Goal: Information Seeking & Learning: Learn about a topic

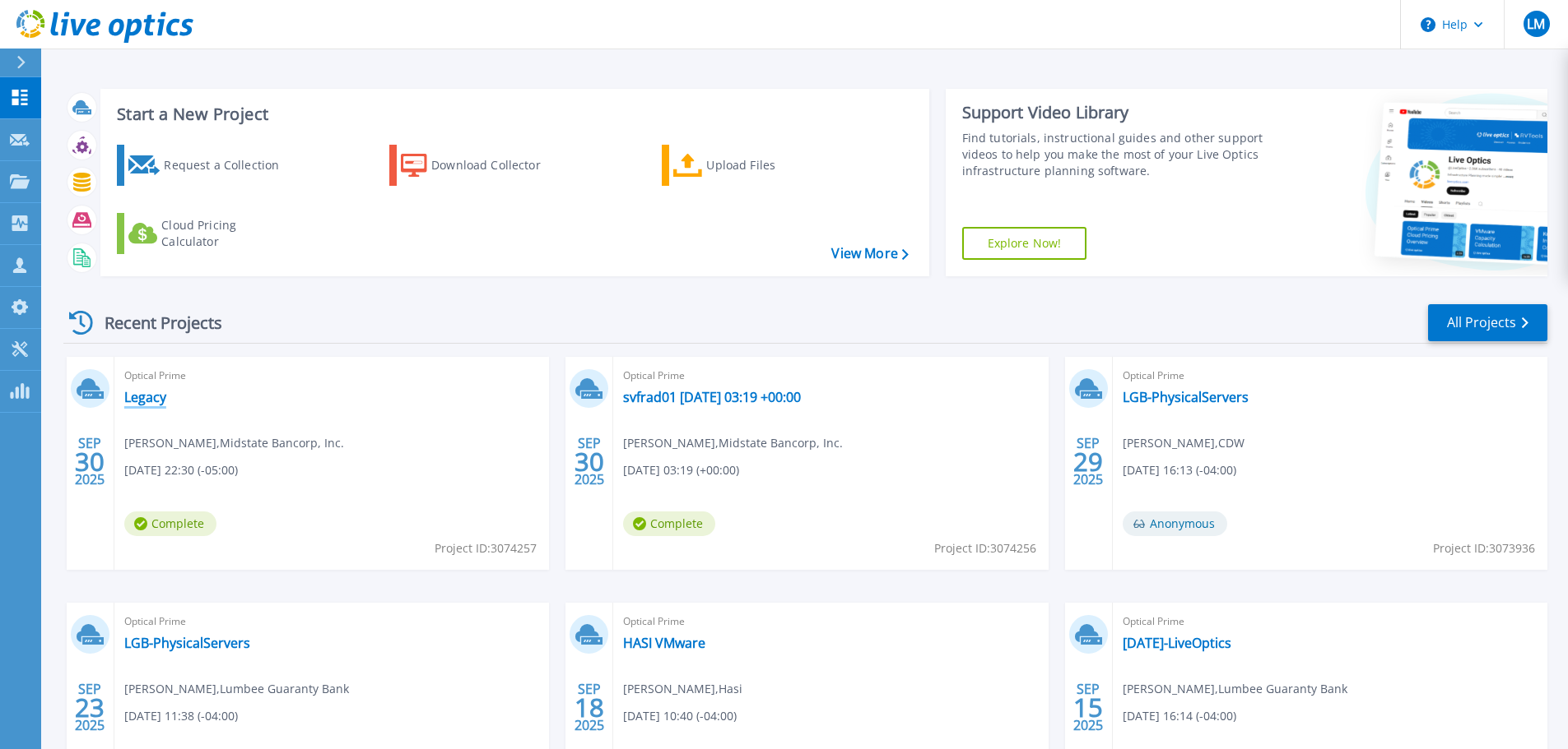
click at [148, 405] on link "Legacy" at bounding box center [145, 396] width 42 height 17
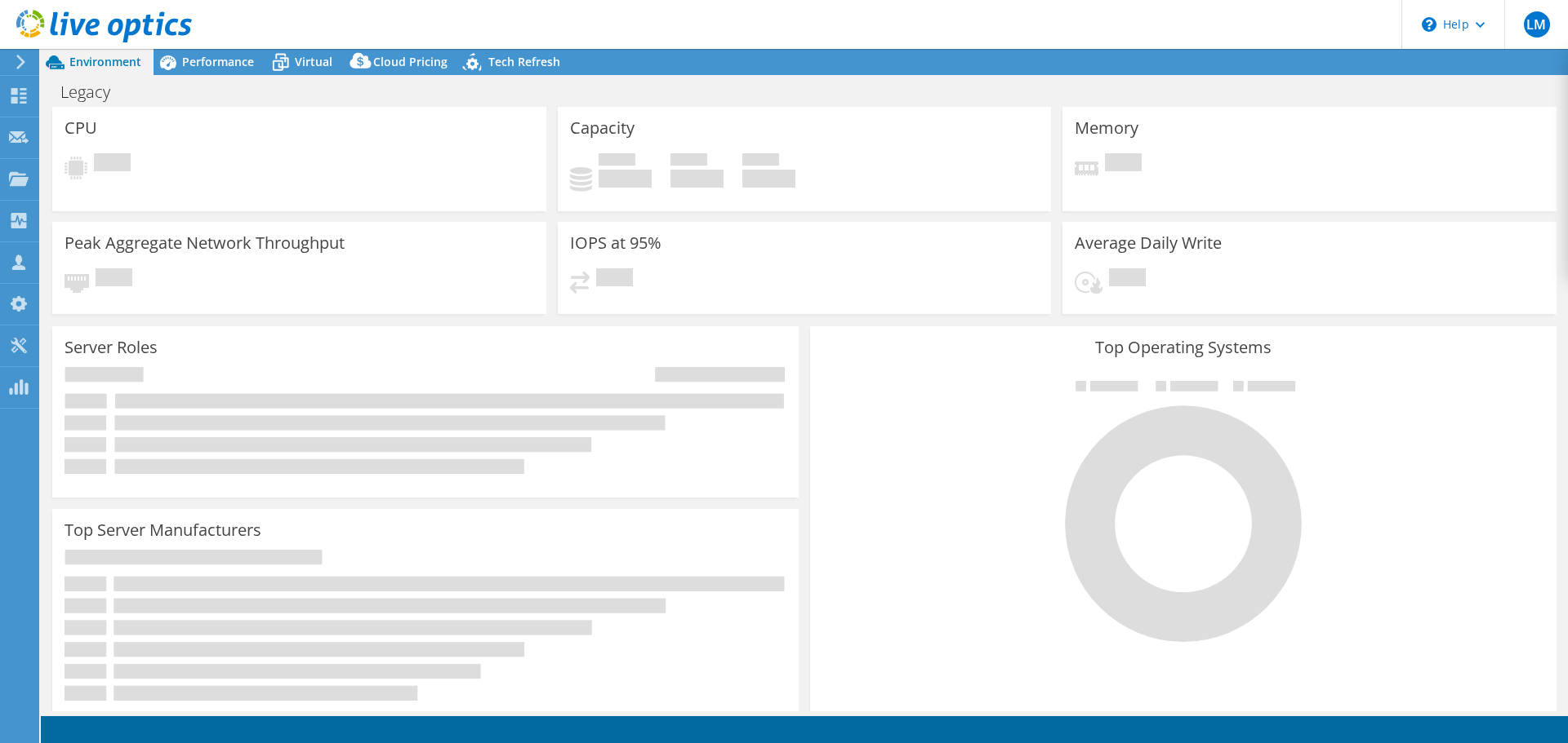
select select "USD"
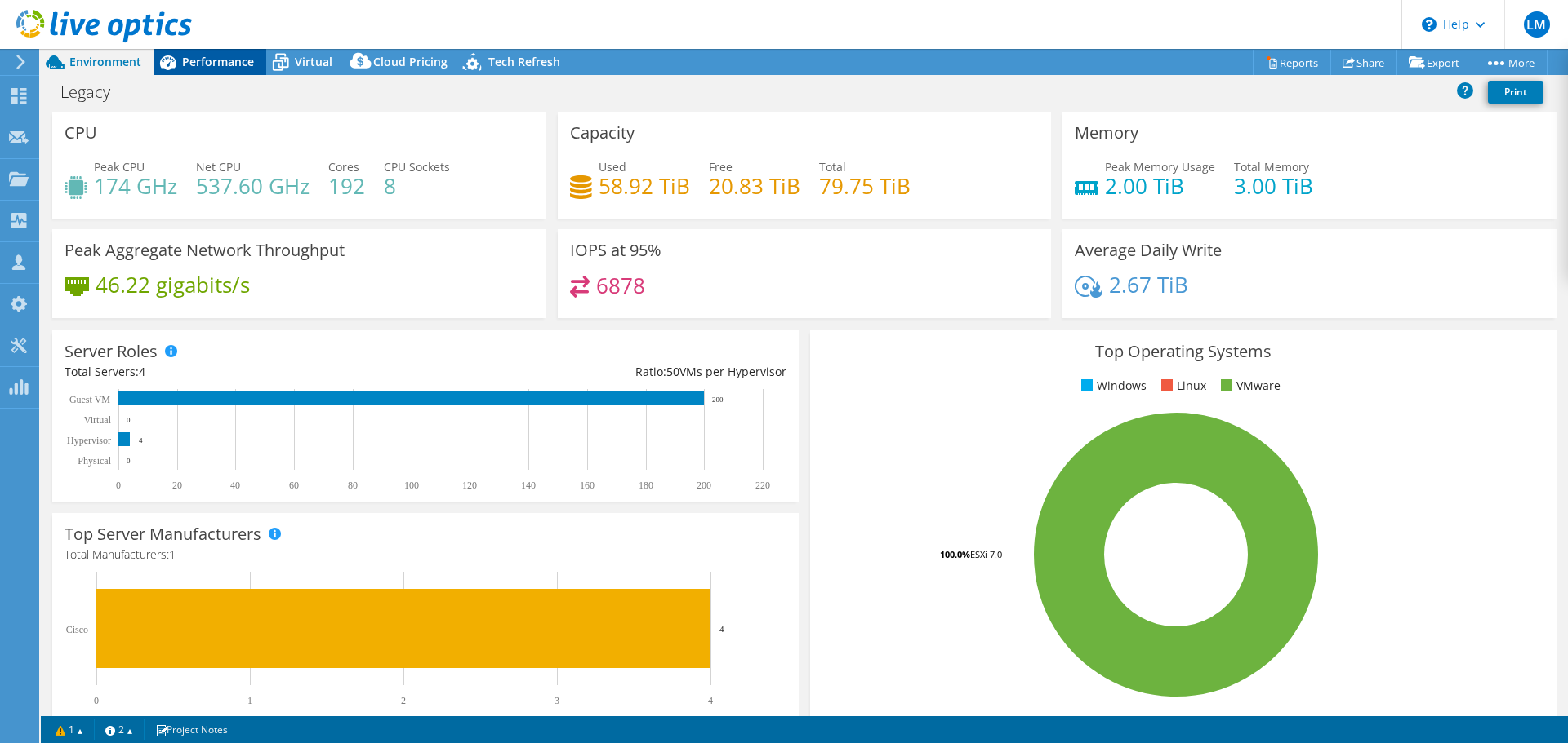
click at [218, 69] on div "Performance" at bounding box center [209, 62] width 113 height 26
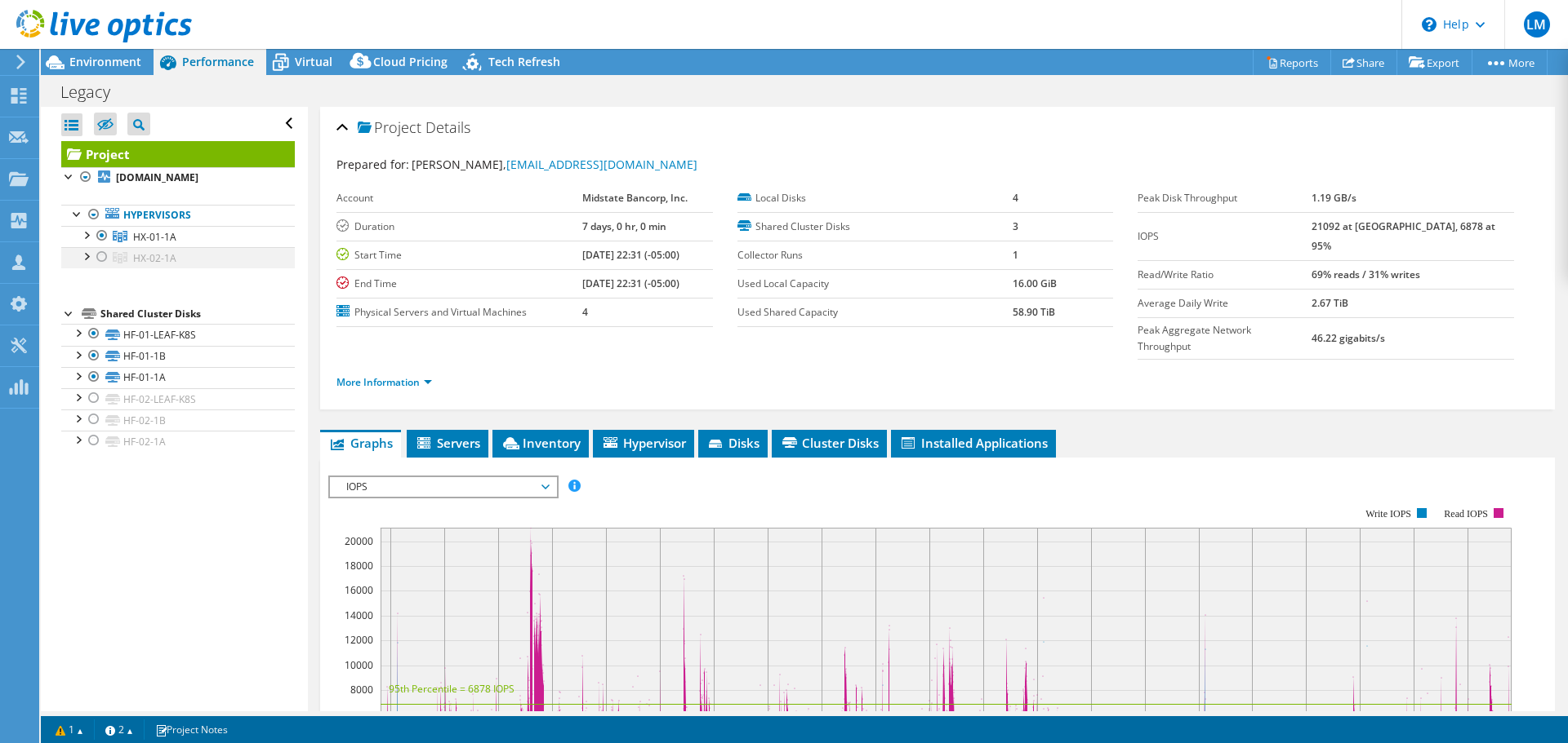
click at [102, 261] on div at bounding box center [101, 257] width 16 height 19
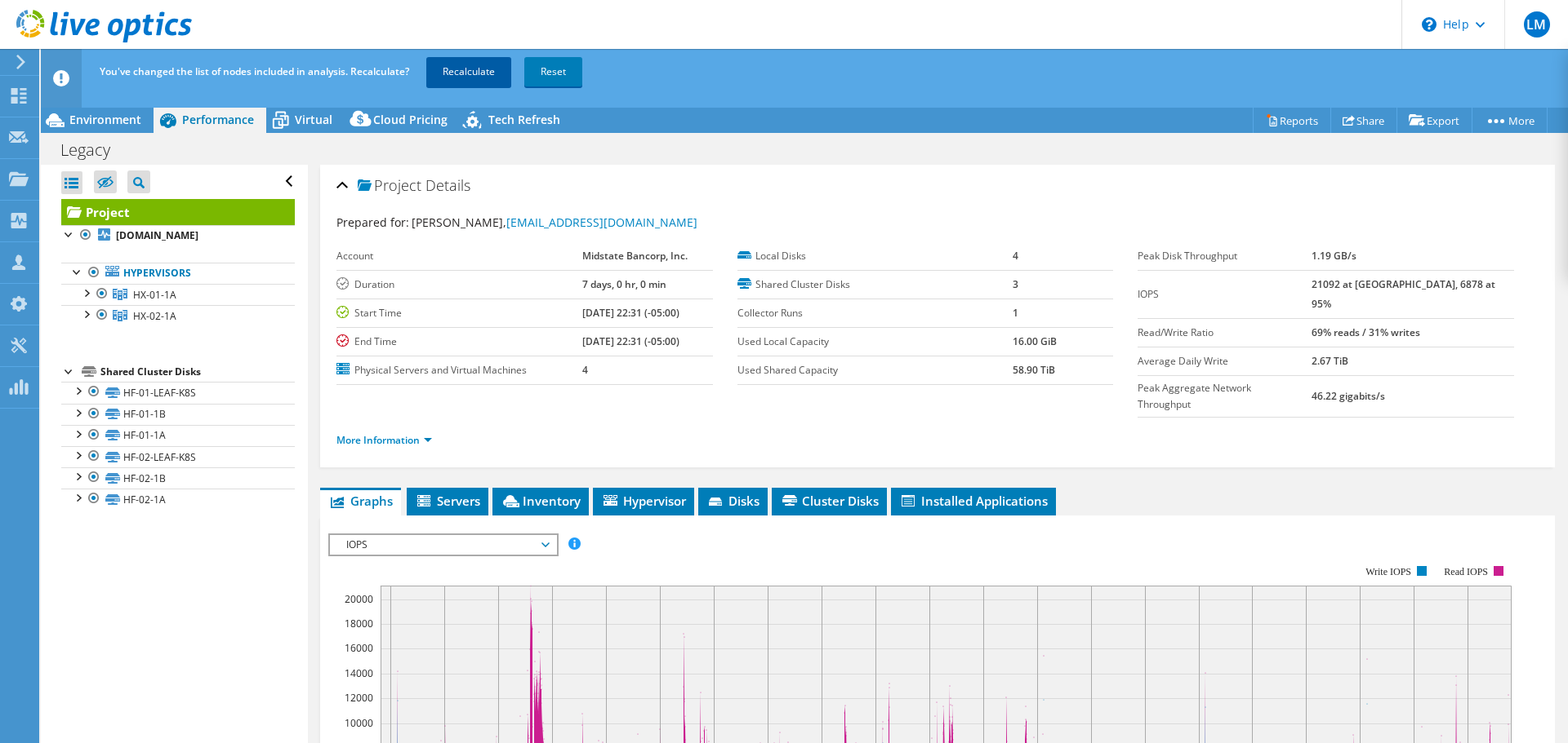
click at [463, 71] on link "Recalculate" at bounding box center [469, 71] width 85 height 29
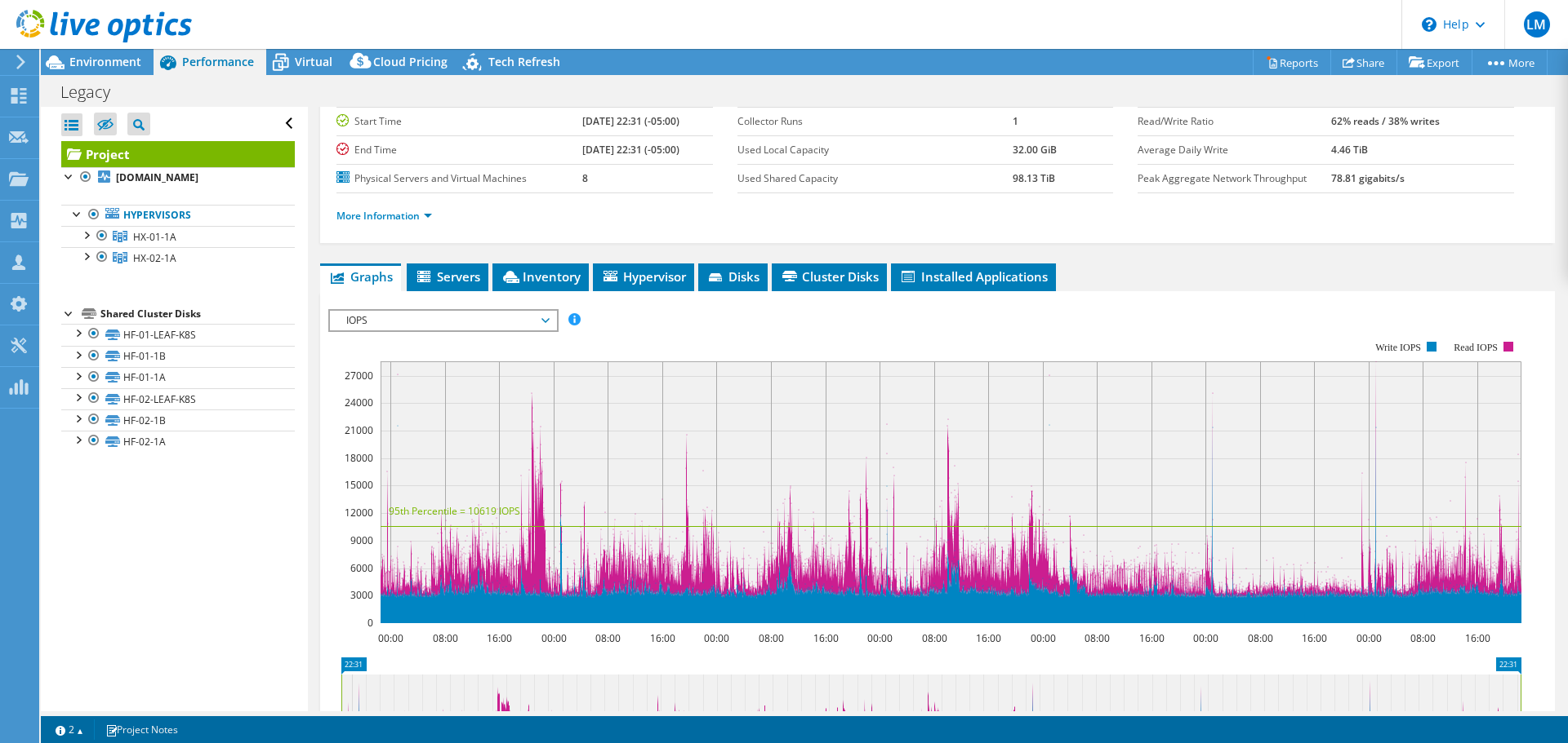
scroll to position [163, 0]
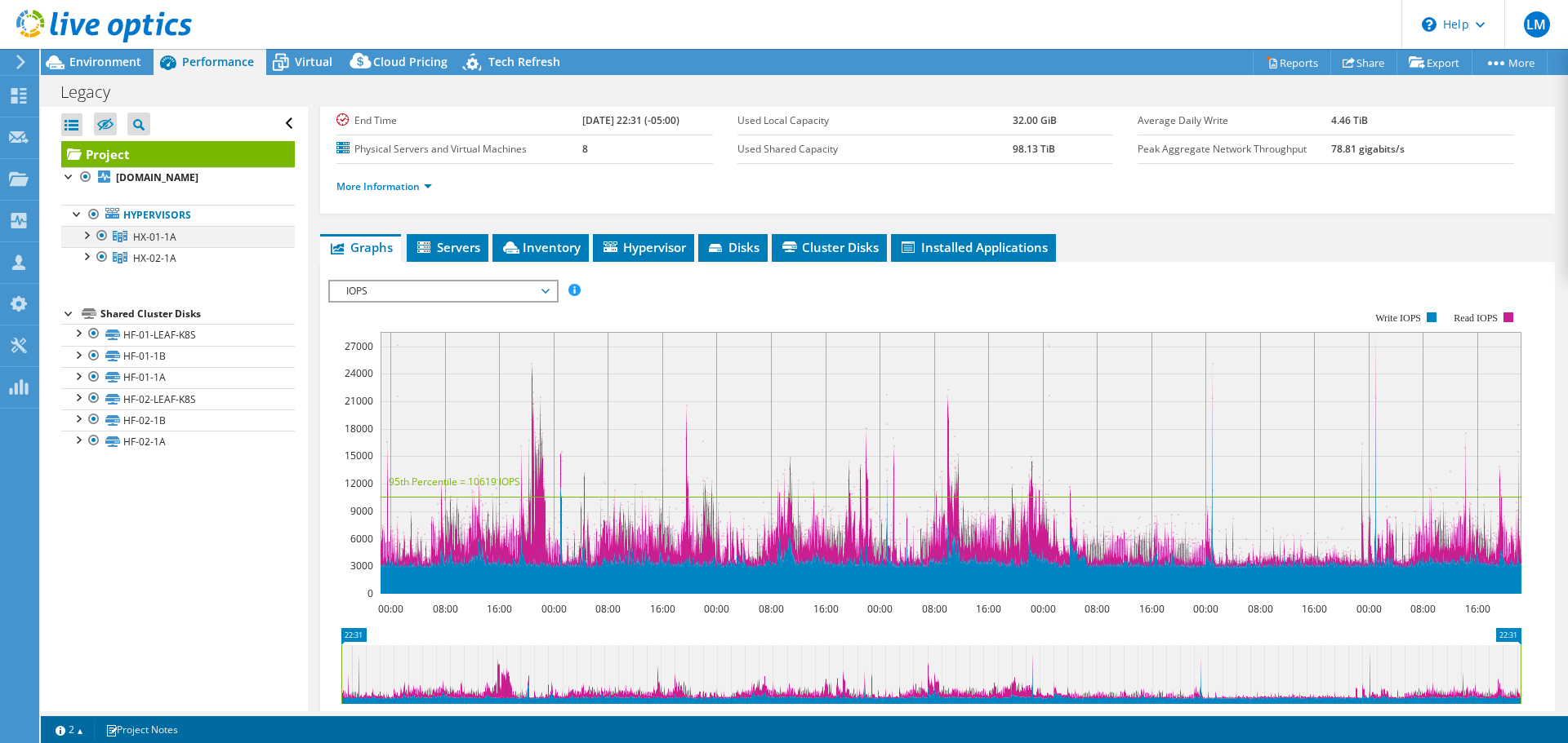
click at [100, 233] on div at bounding box center [101, 236] width 16 height 19
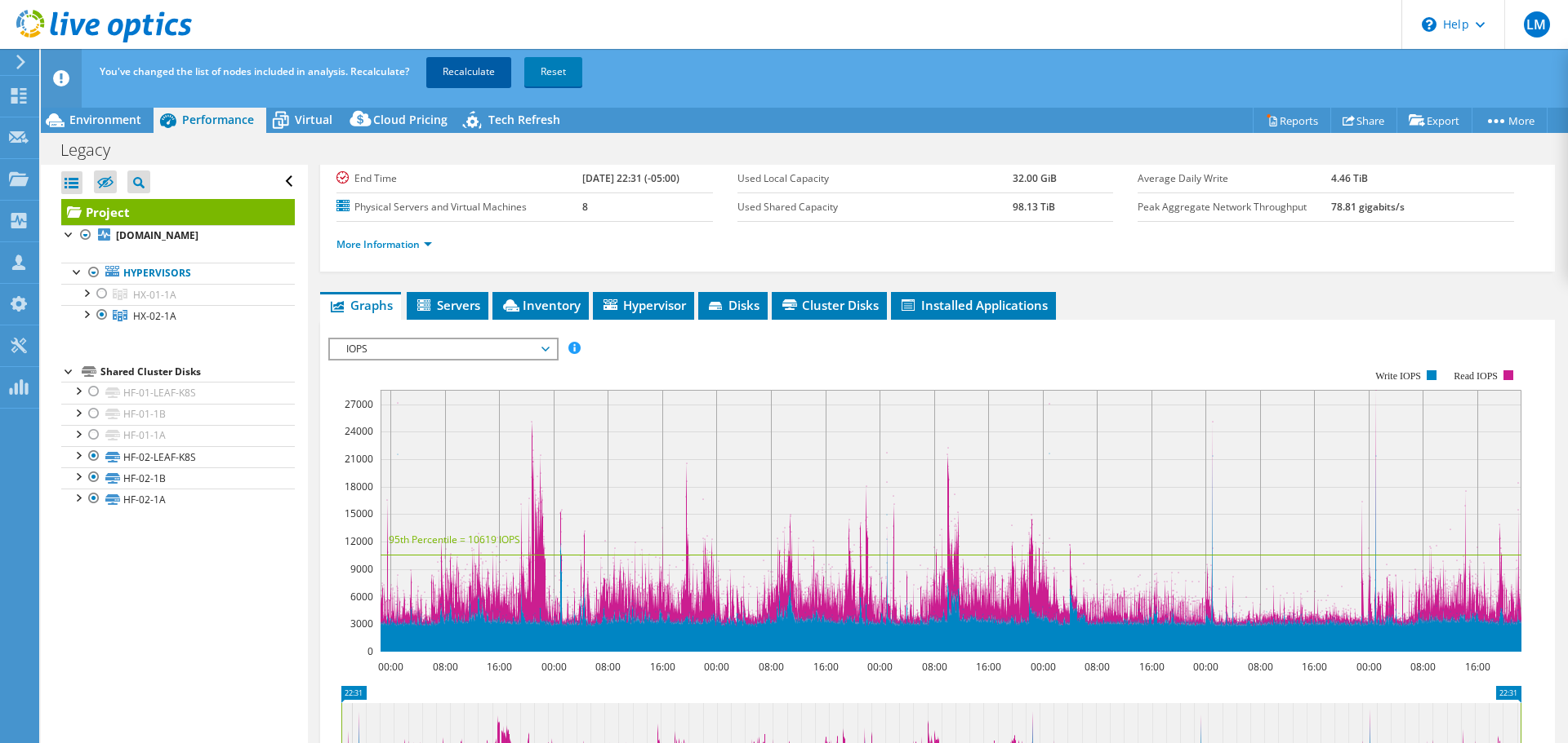
click at [483, 72] on link "Recalculate" at bounding box center [469, 71] width 85 height 29
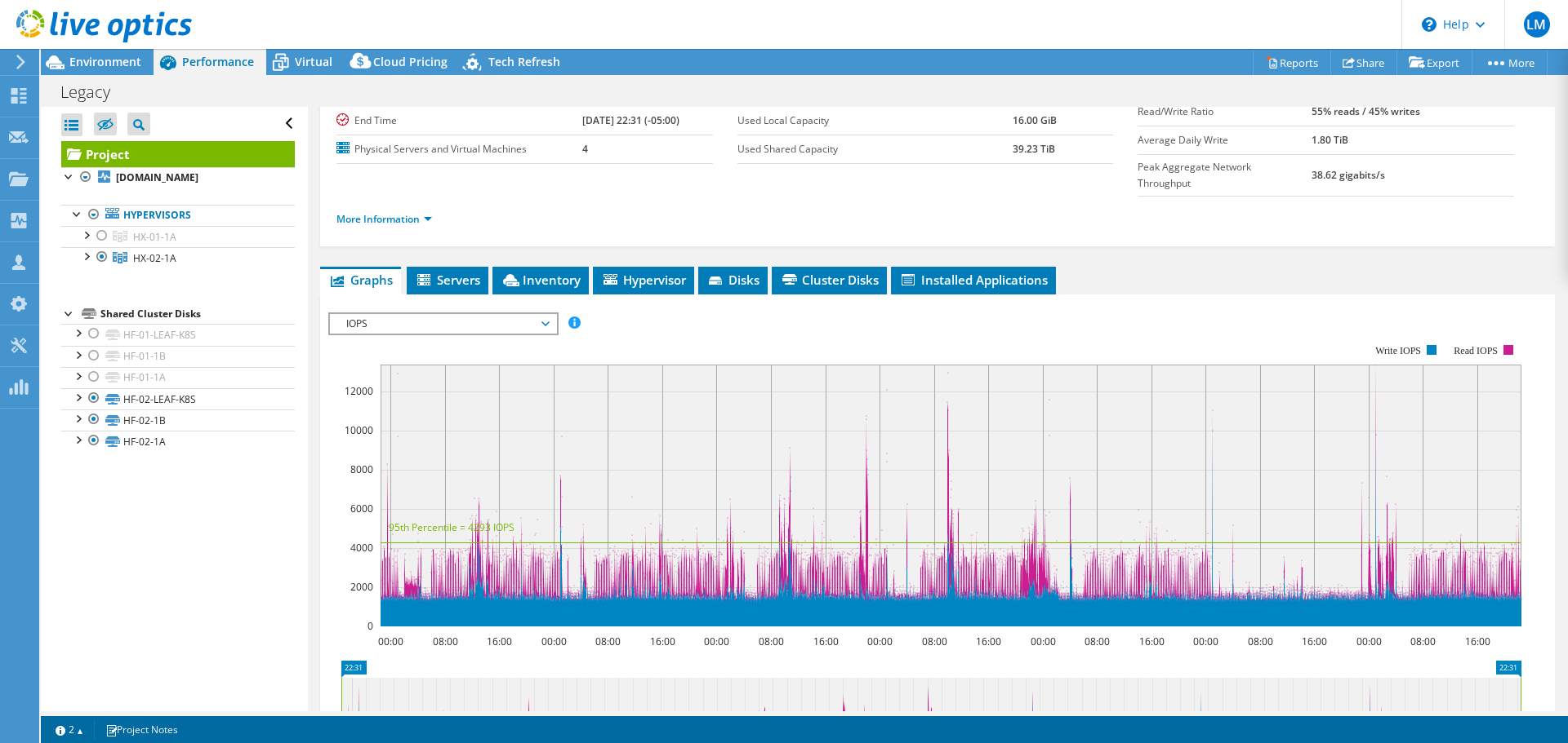
scroll to position [0, 0]
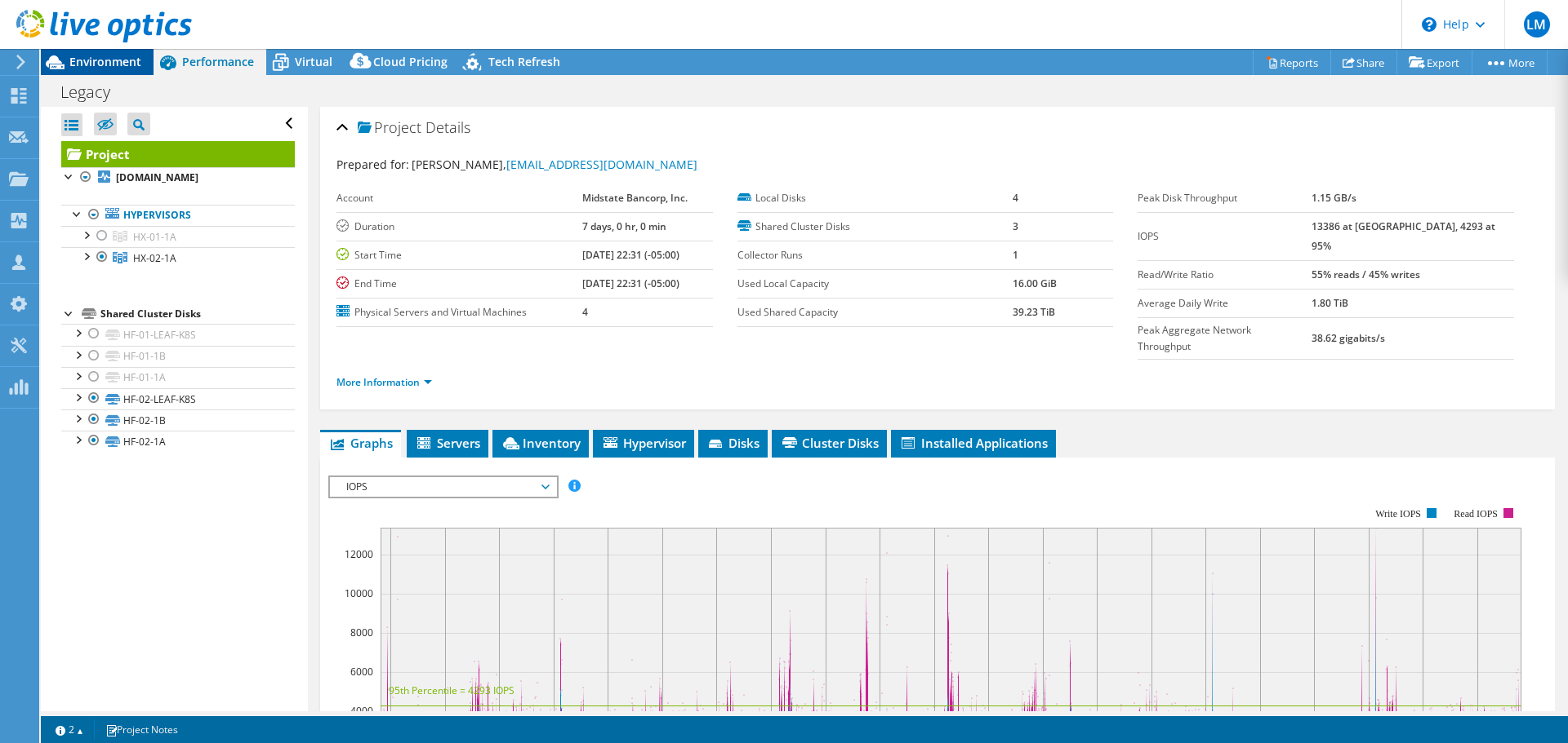
click at [122, 58] on span "Environment" at bounding box center [105, 62] width 72 height 15
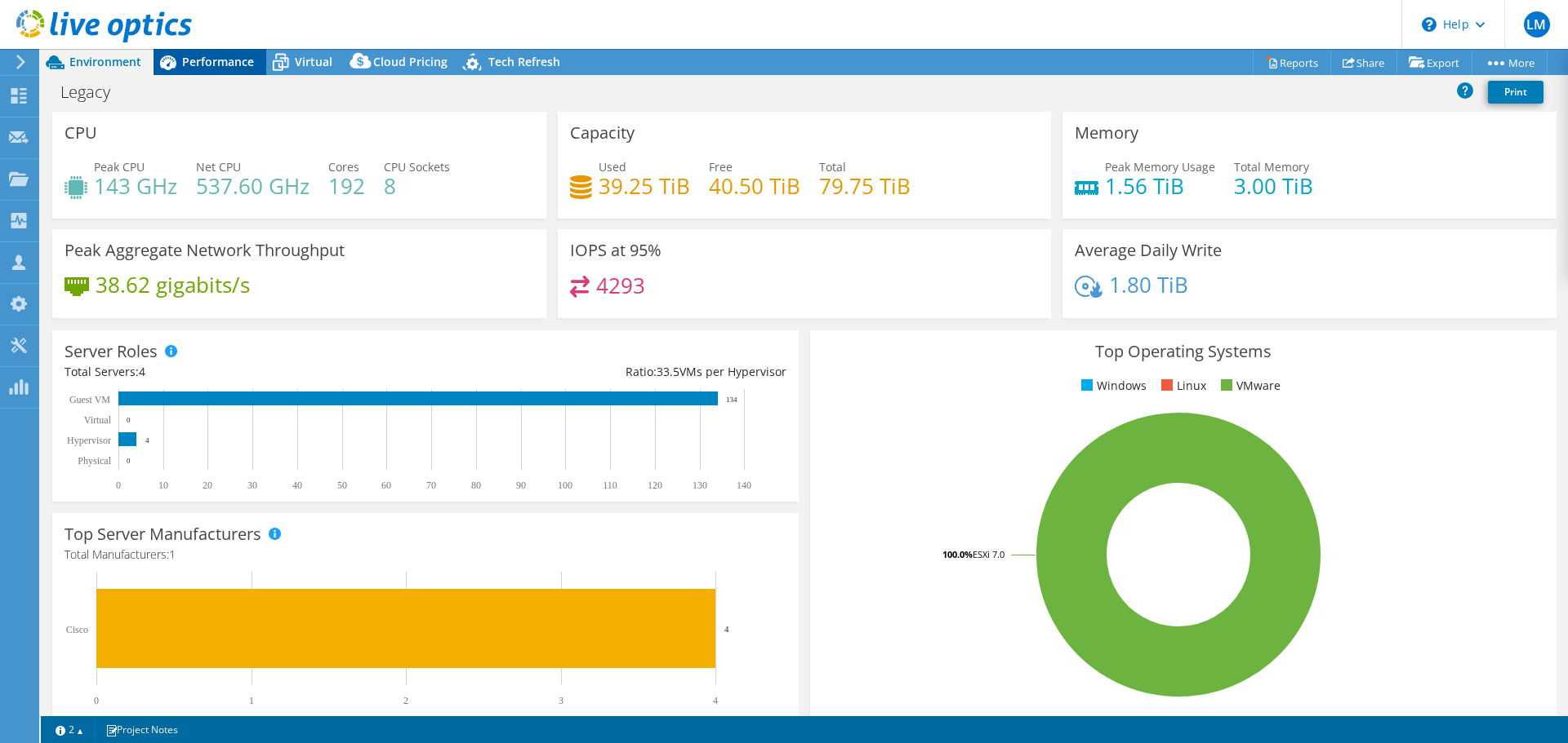
click at [223, 59] on span "Performance" at bounding box center [218, 62] width 72 height 15
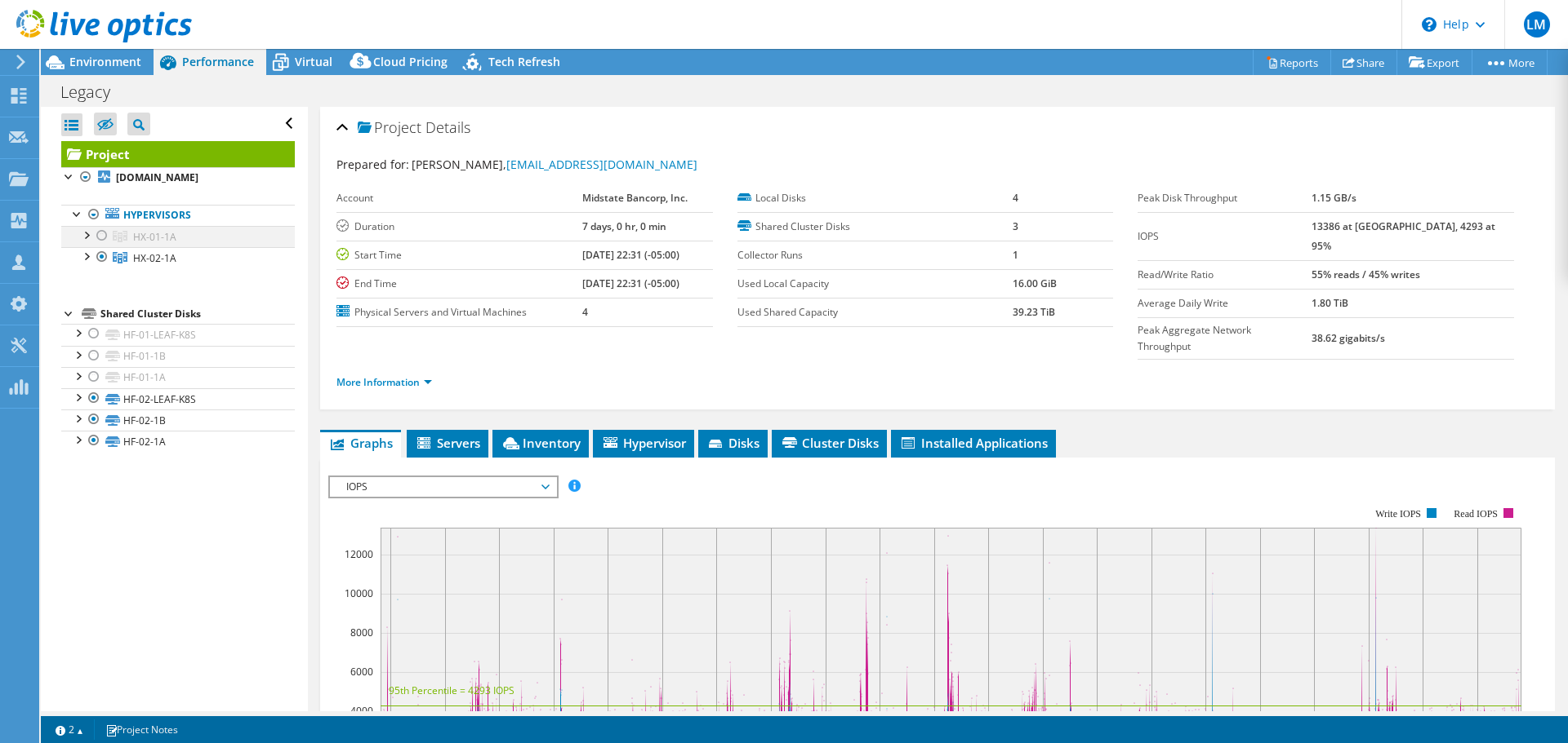
click at [104, 237] on div at bounding box center [101, 236] width 16 height 19
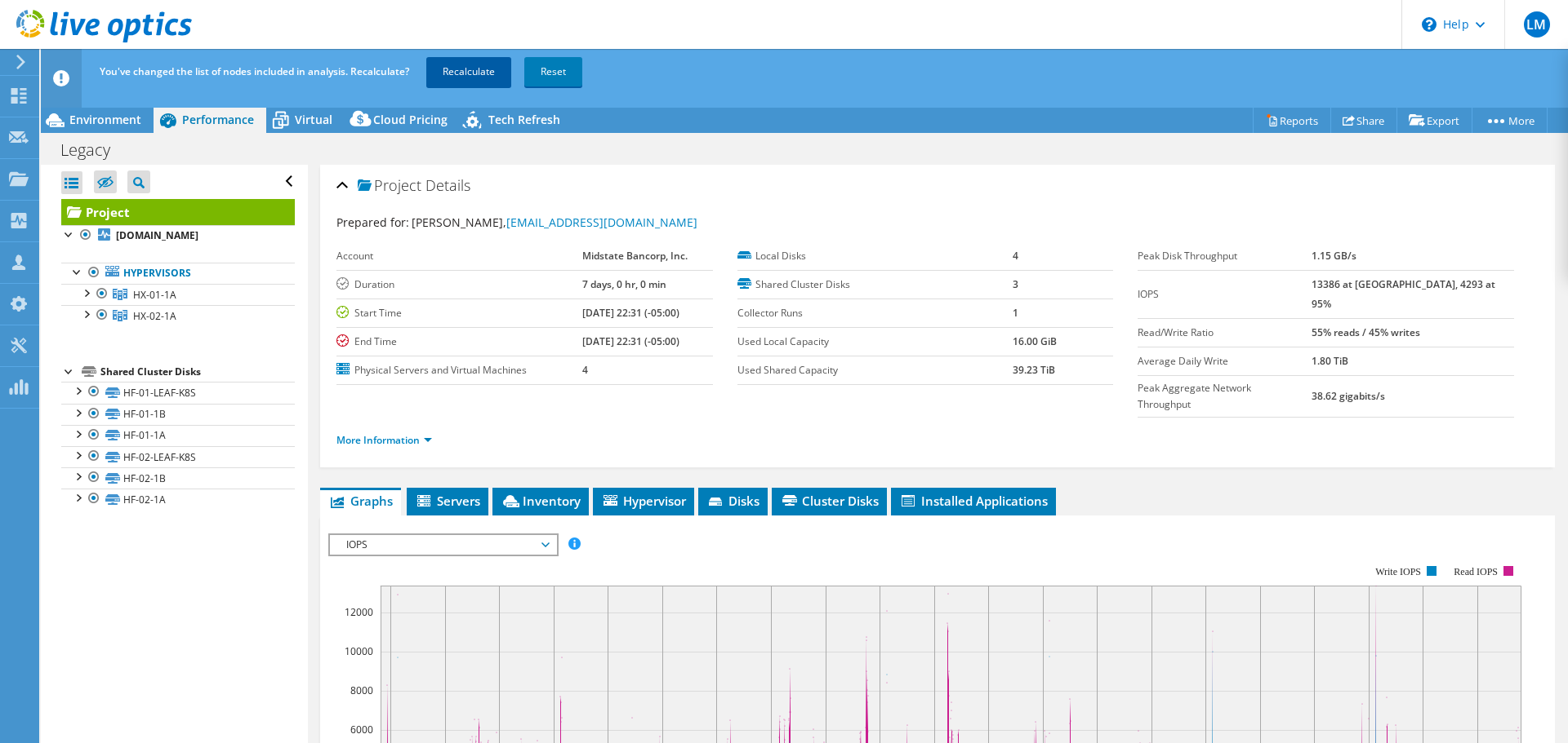
click at [467, 71] on link "Recalculate" at bounding box center [469, 71] width 85 height 29
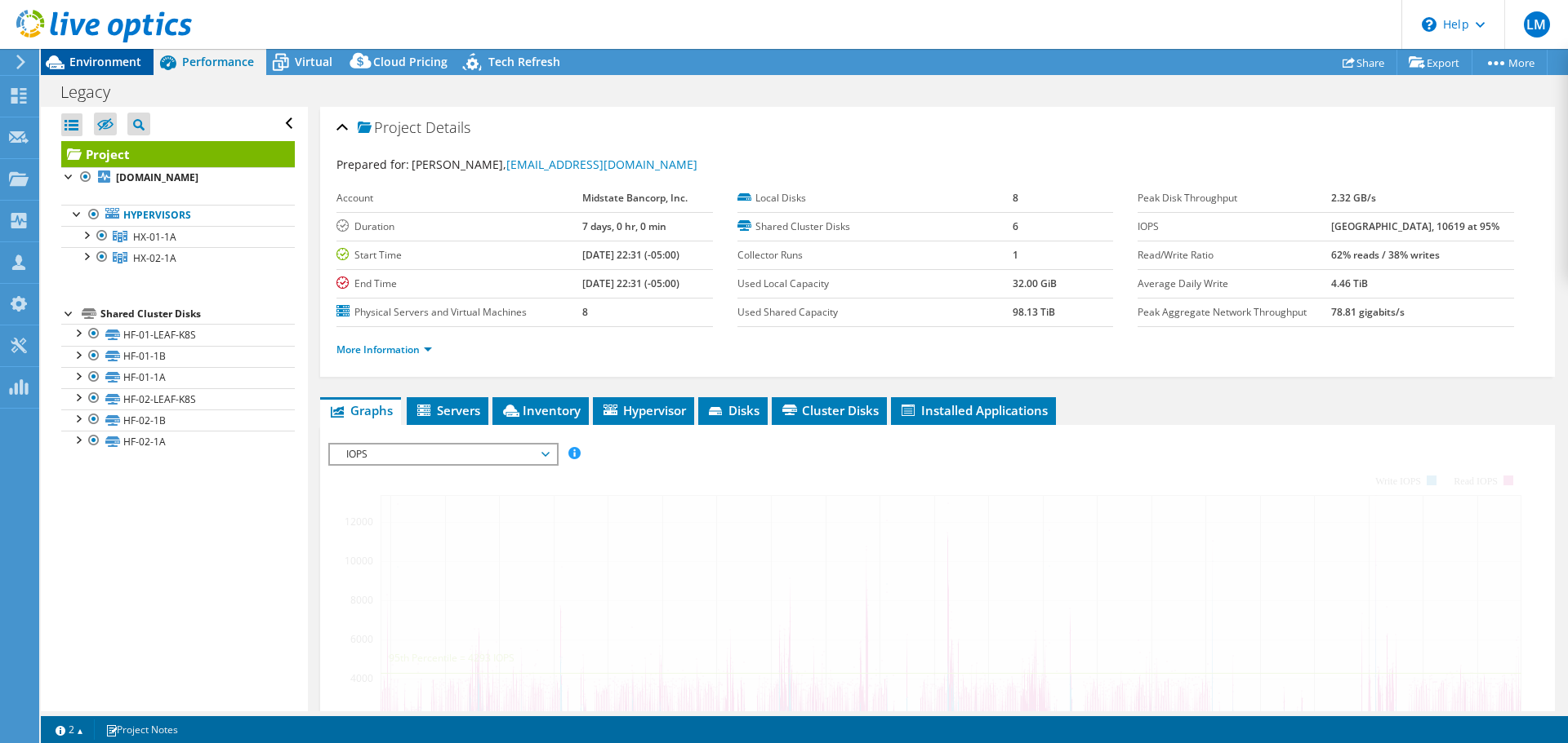
click at [117, 66] on span "Environment" at bounding box center [105, 62] width 72 height 15
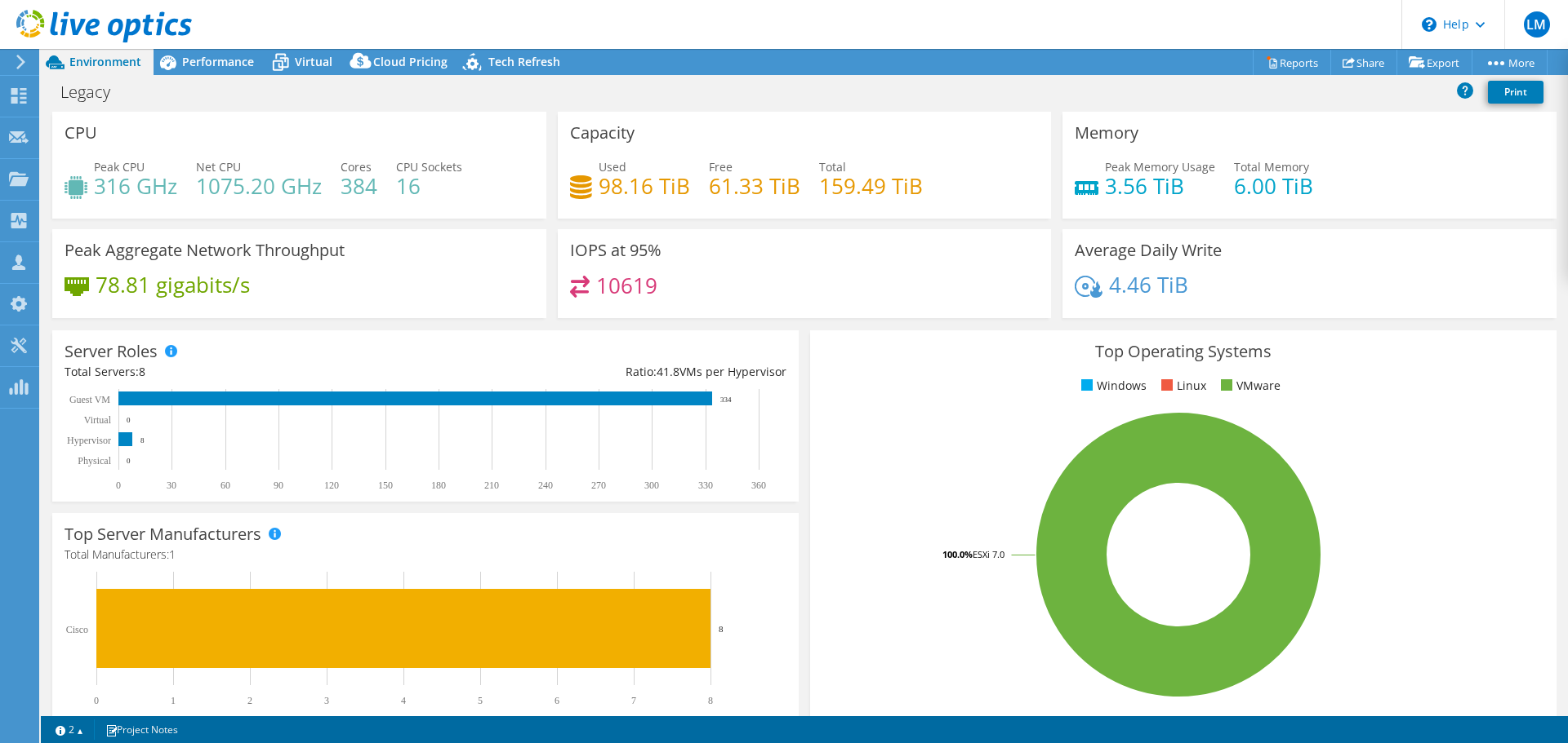
select select "USD"
click at [221, 56] on span "Performance" at bounding box center [218, 62] width 72 height 15
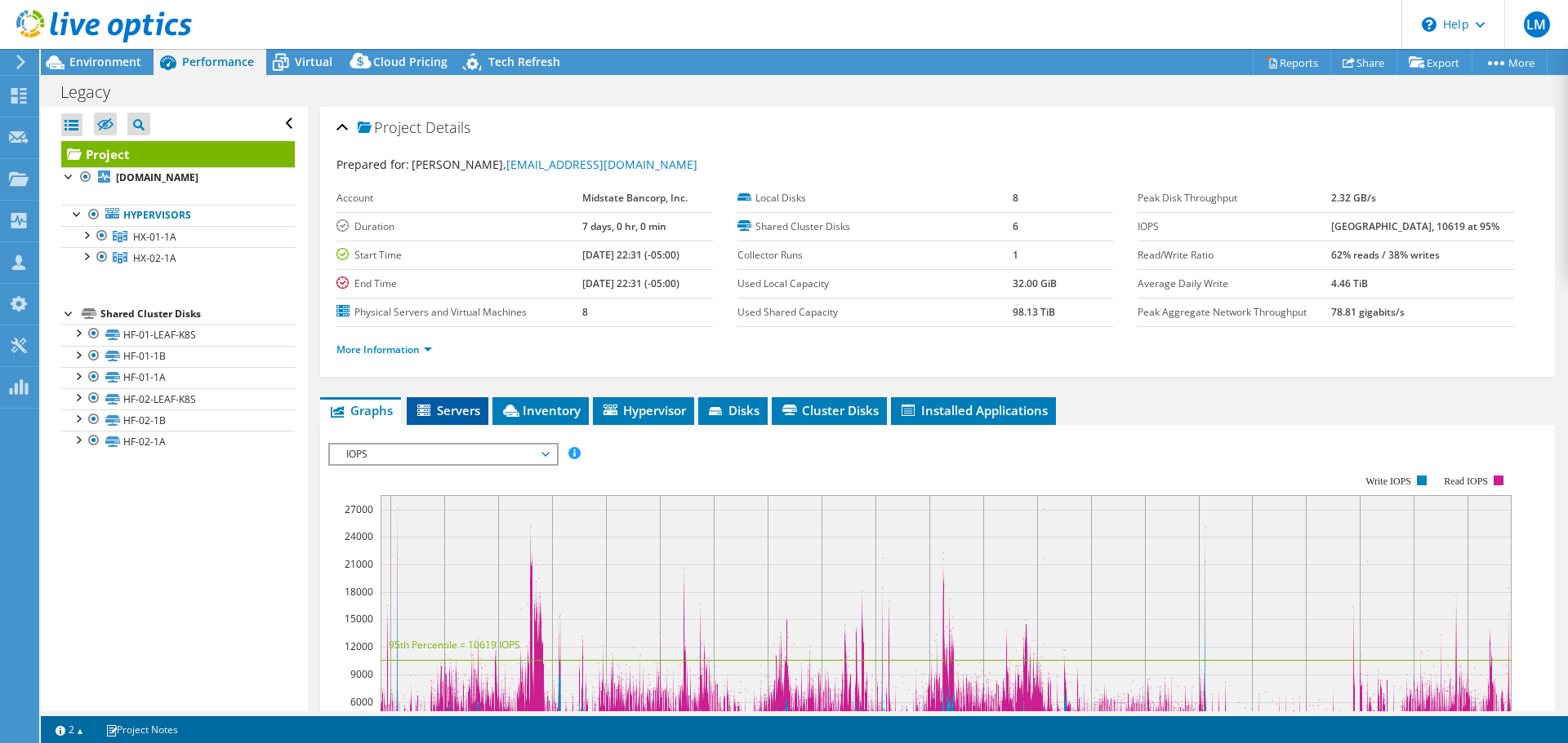
click at [458, 403] on span "Servers" at bounding box center [447, 410] width 66 height 16
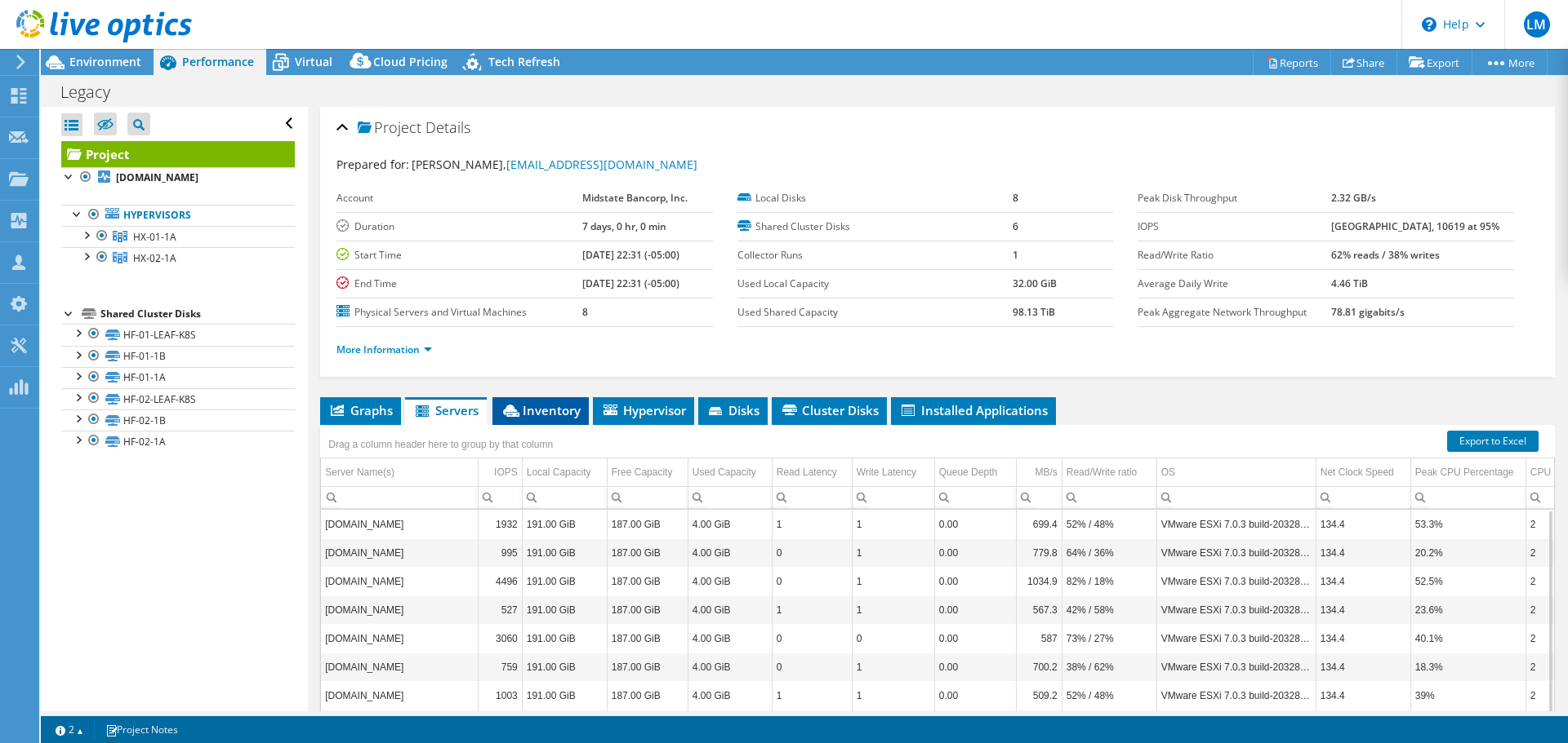
click at [549, 413] on span "Inventory" at bounding box center [540, 410] width 80 height 16
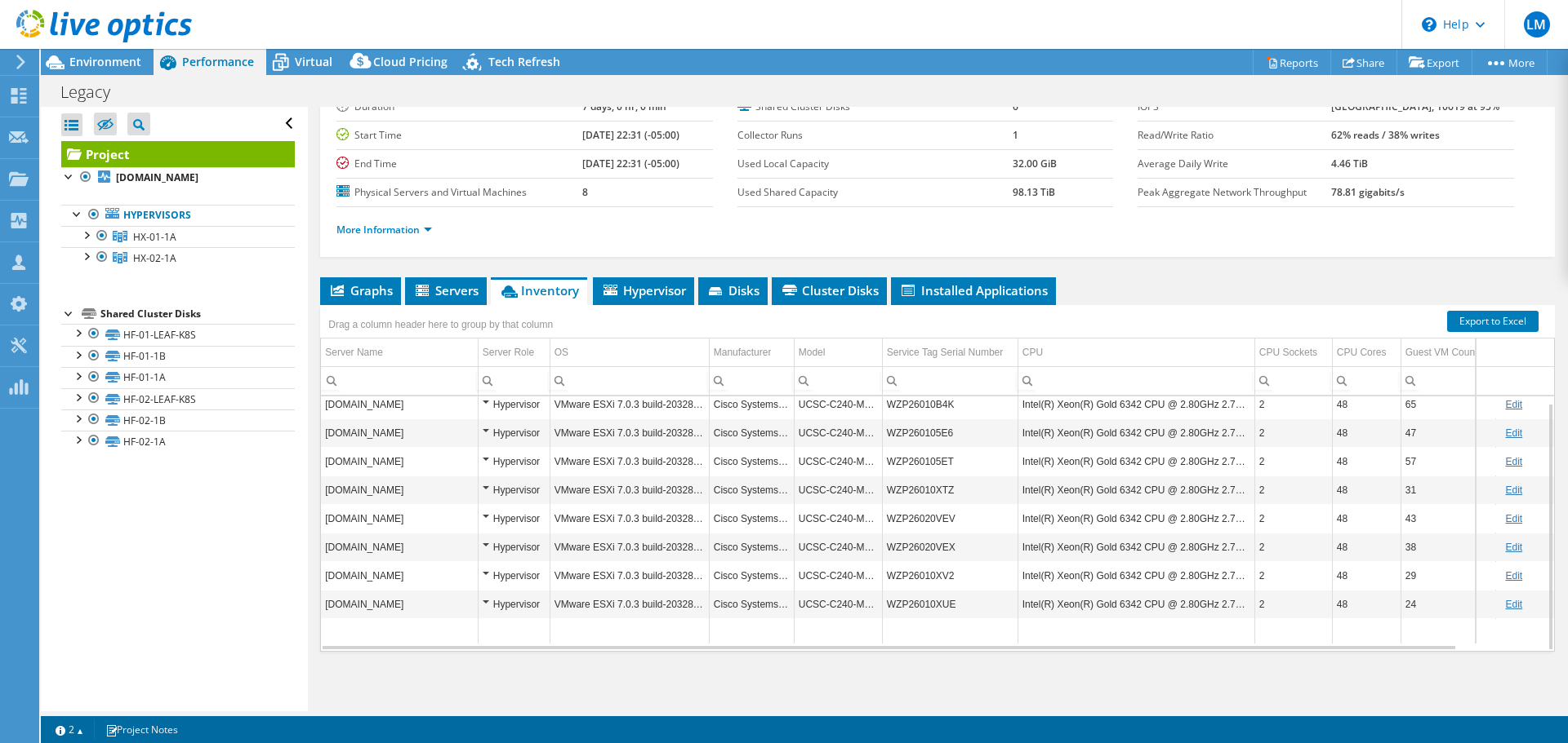
scroll to position [122, 0]
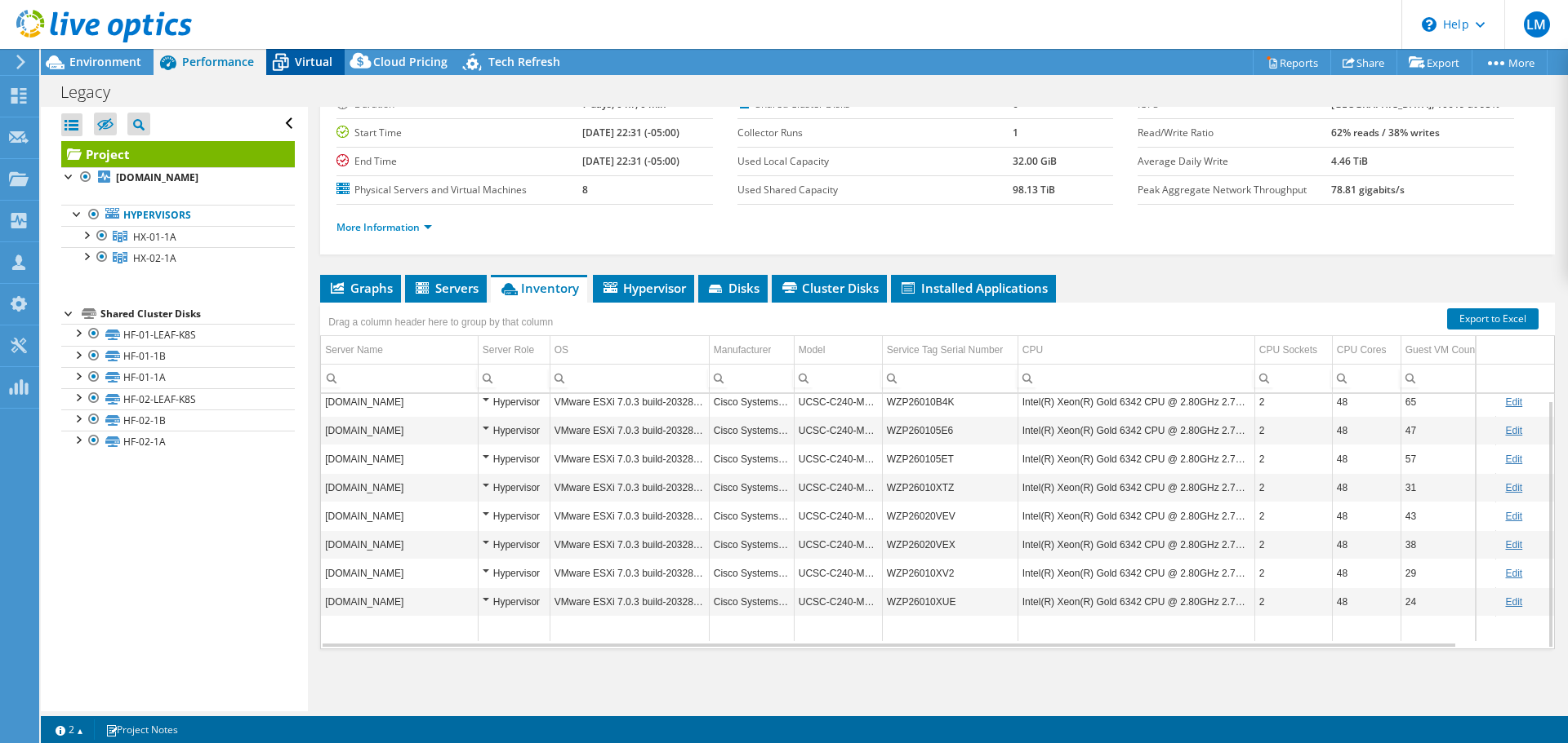
click at [310, 57] on span "Virtual" at bounding box center [313, 62] width 38 height 15
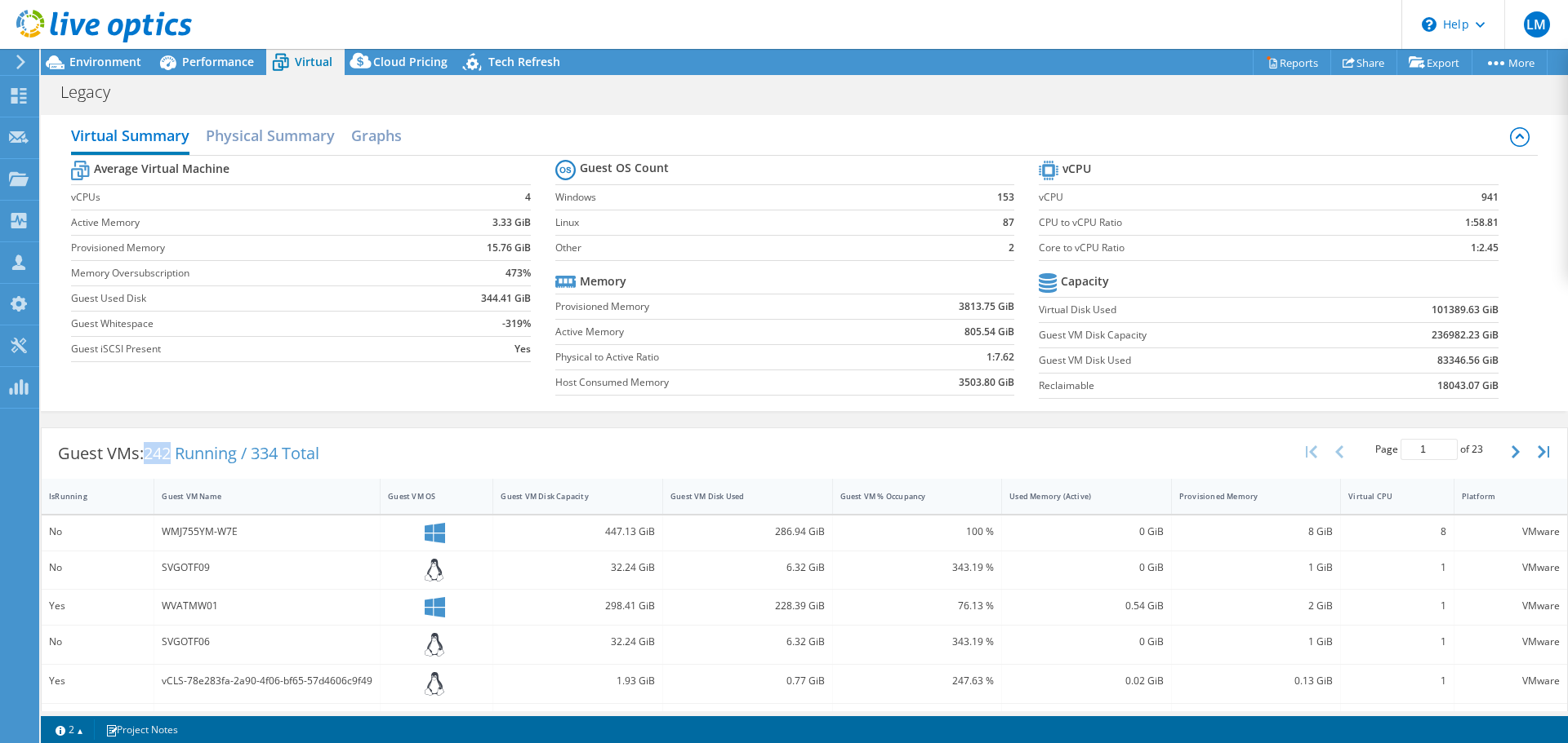
drag, startPoint x: 149, startPoint y: 459, endPoint x: 177, endPoint y: 450, distance: 29.4
click at [177, 450] on span "242 Running / 334 Total" at bounding box center [231, 453] width 176 height 22
click at [123, 61] on span "Environment" at bounding box center [105, 62] width 72 height 15
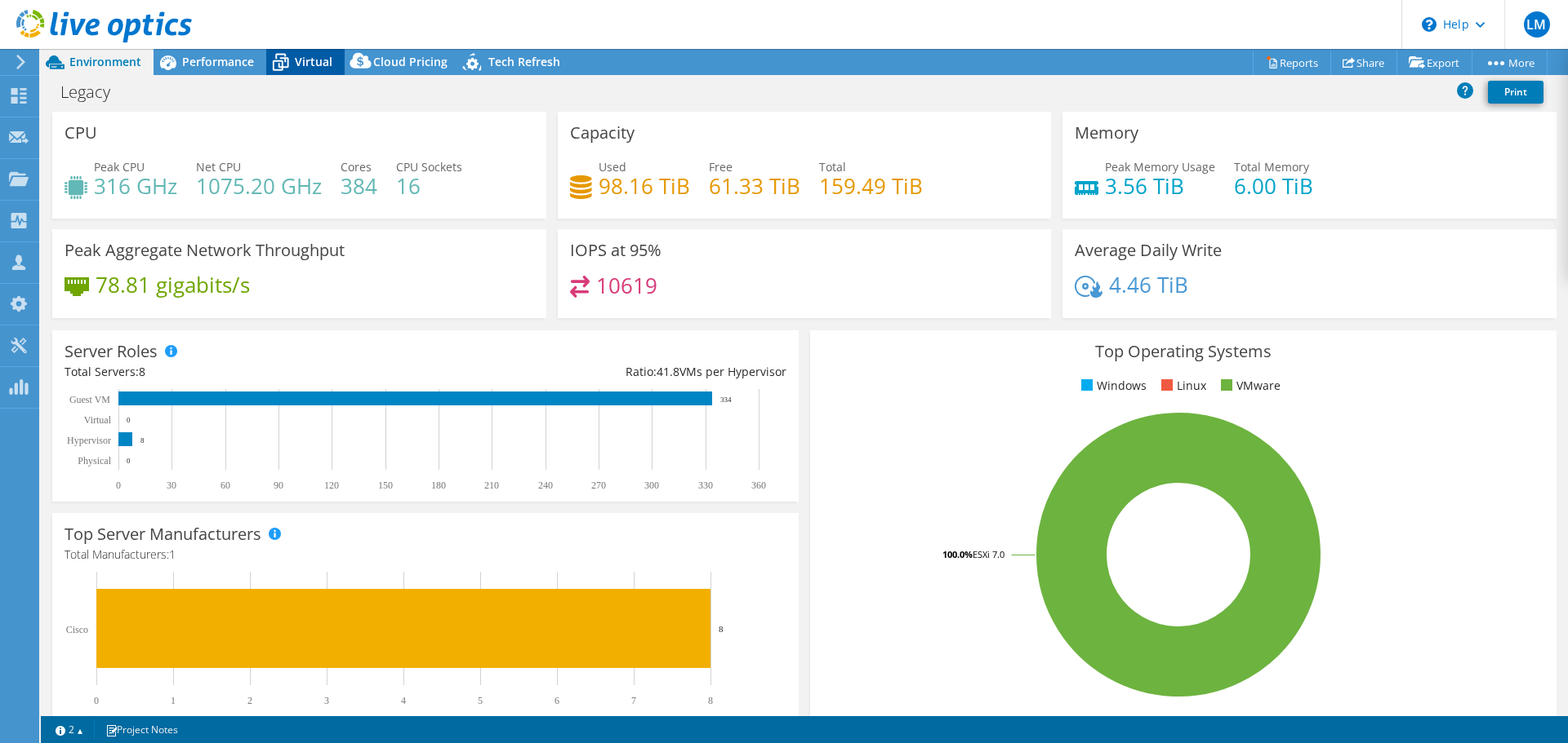
click at [308, 65] on span "Virtual" at bounding box center [313, 62] width 38 height 15
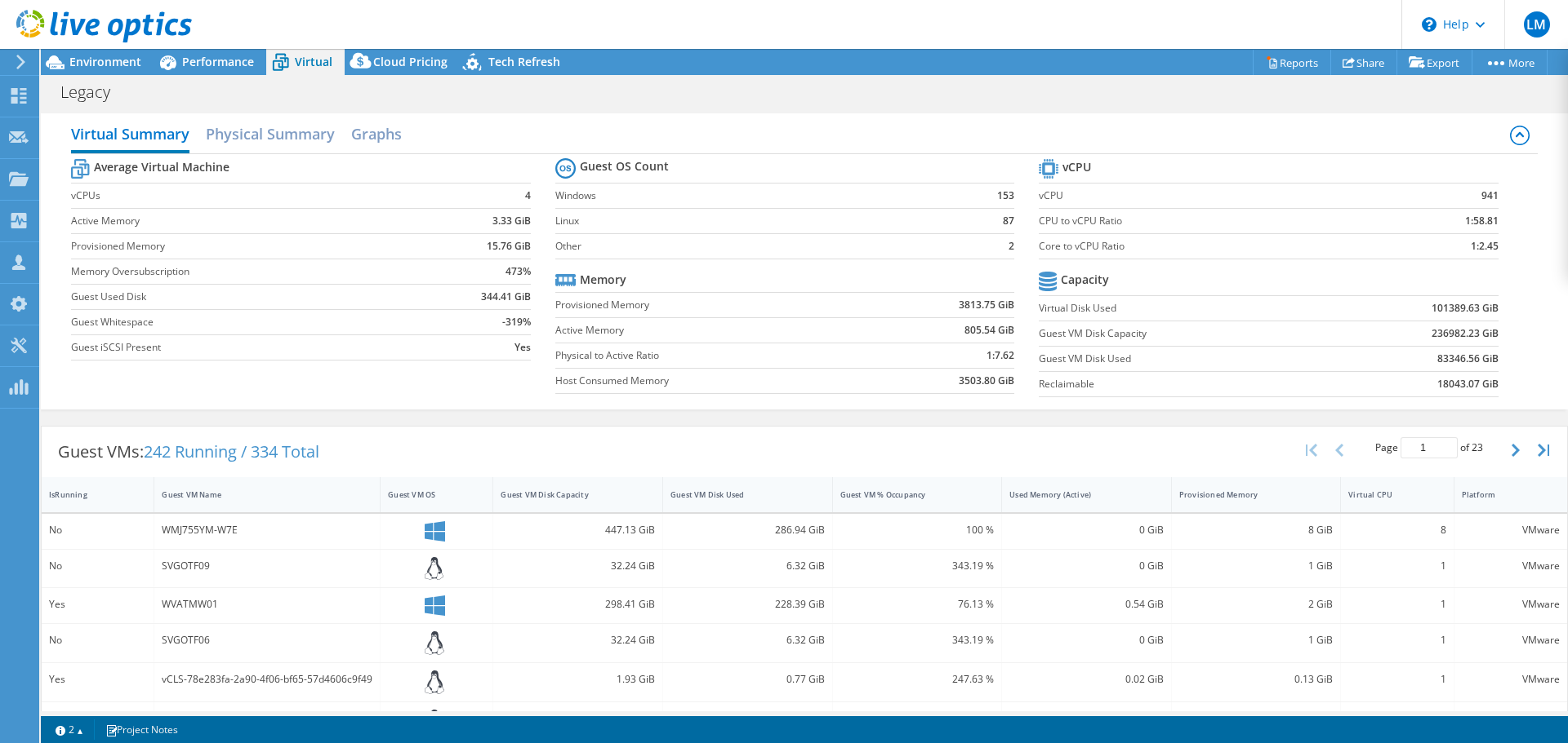
scroll to position [0, 0]
click at [216, 66] on span "Performance" at bounding box center [218, 62] width 72 height 15
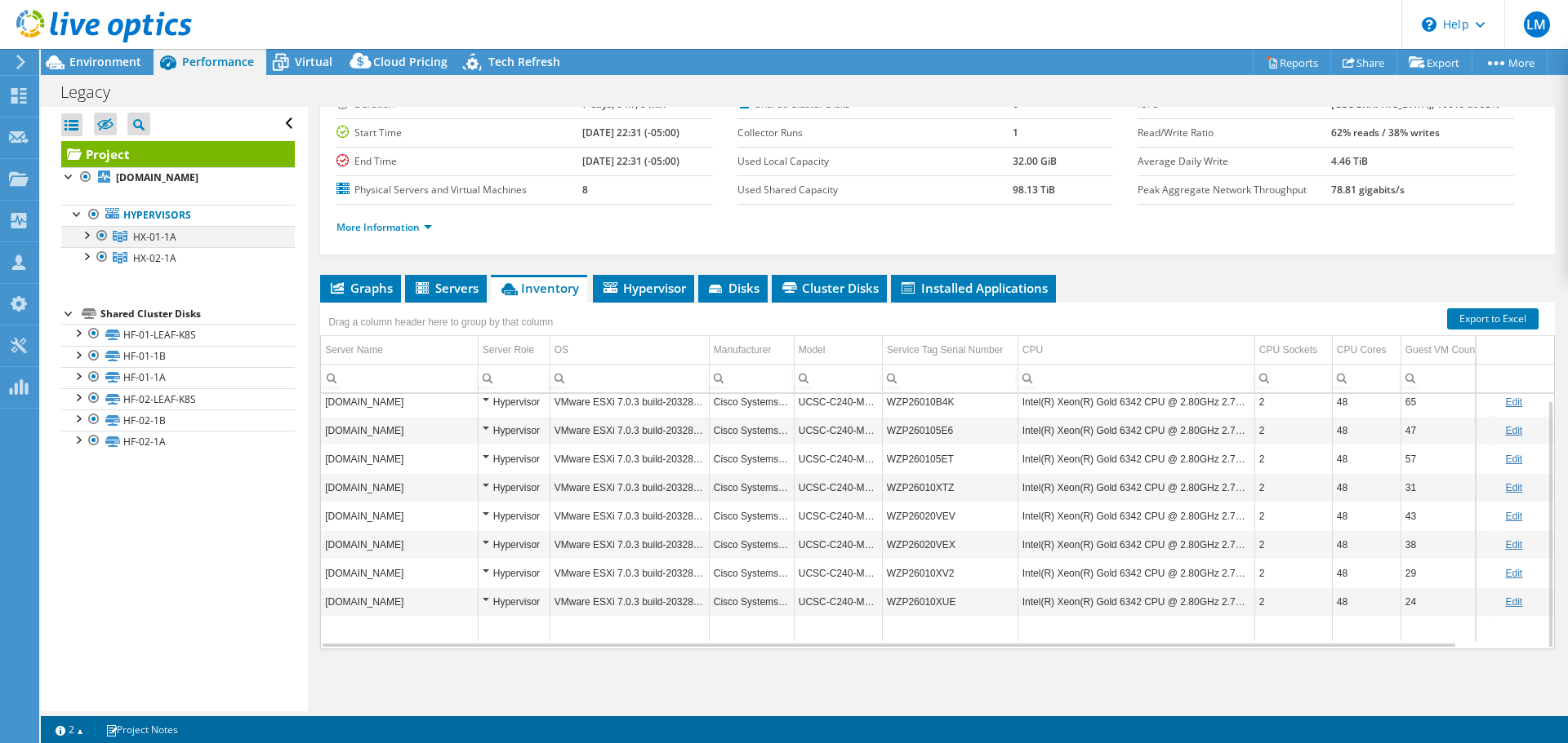
click at [83, 237] on div at bounding box center [85, 234] width 16 height 16
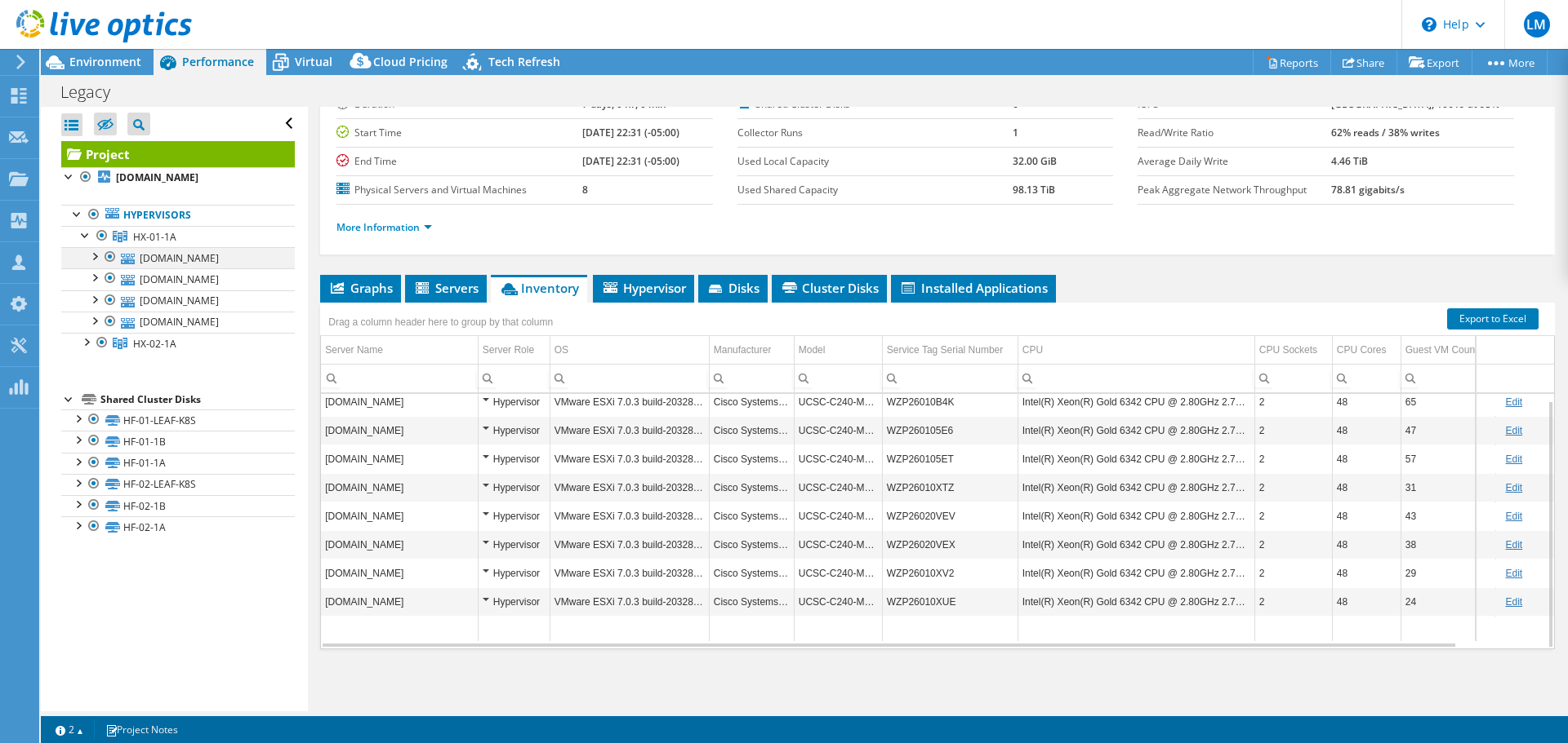
click at [91, 255] on div at bounding box center [94, 255] width 16 height 16
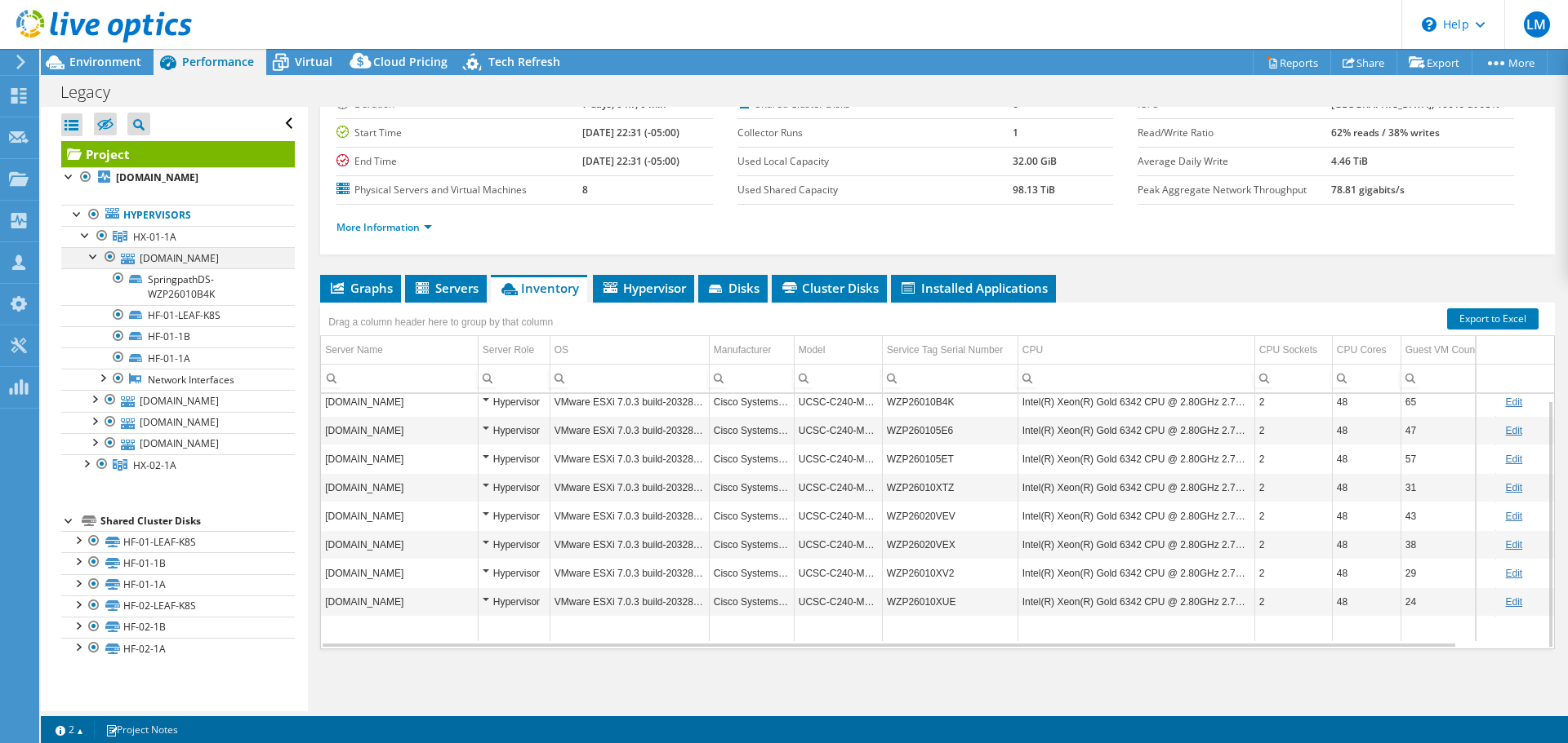
click at [91, 255] on div at bounding box center [94, 255] width 16 height 16
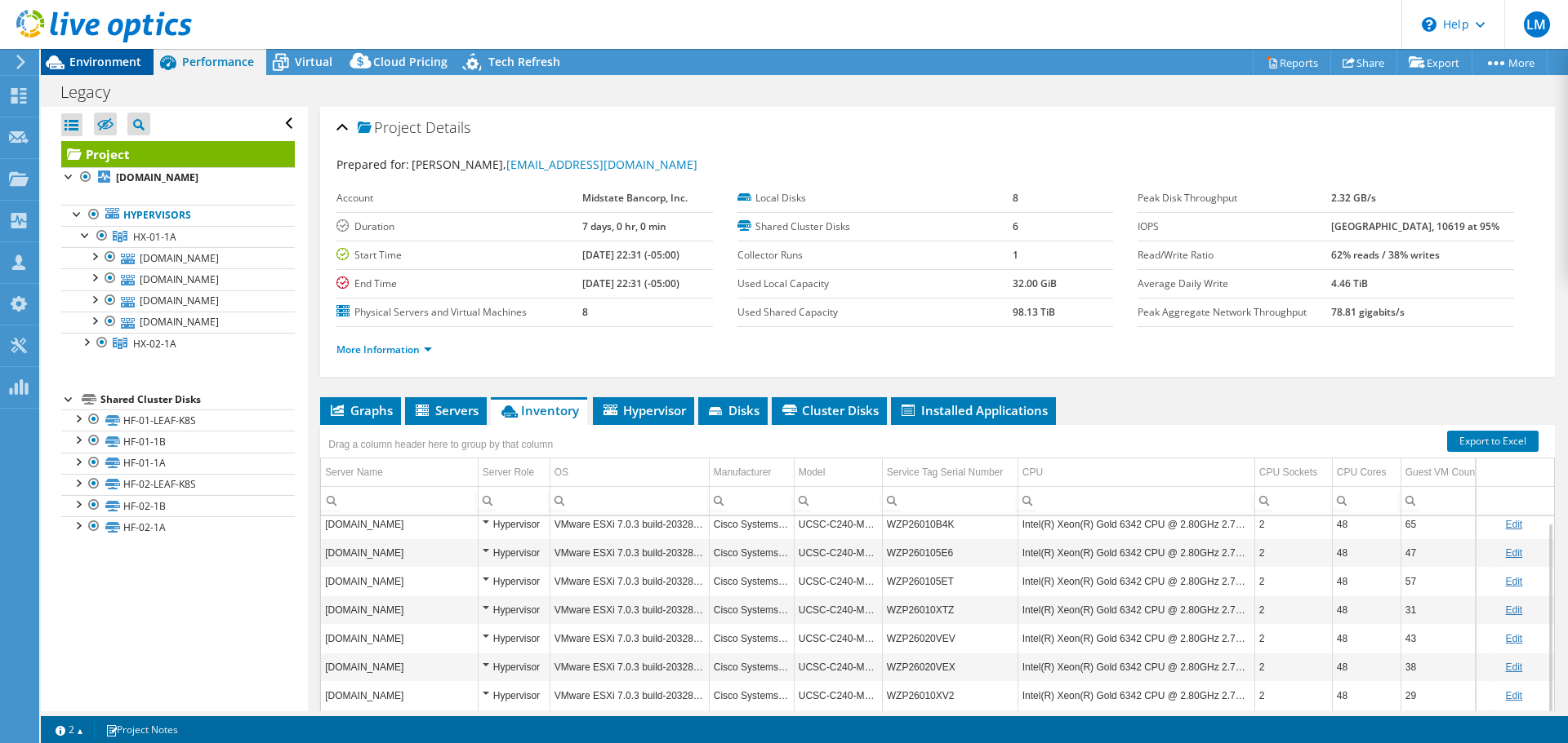
click at [78, 66] on span "Environment" at bounding box center [105, 62] width 72 height 15
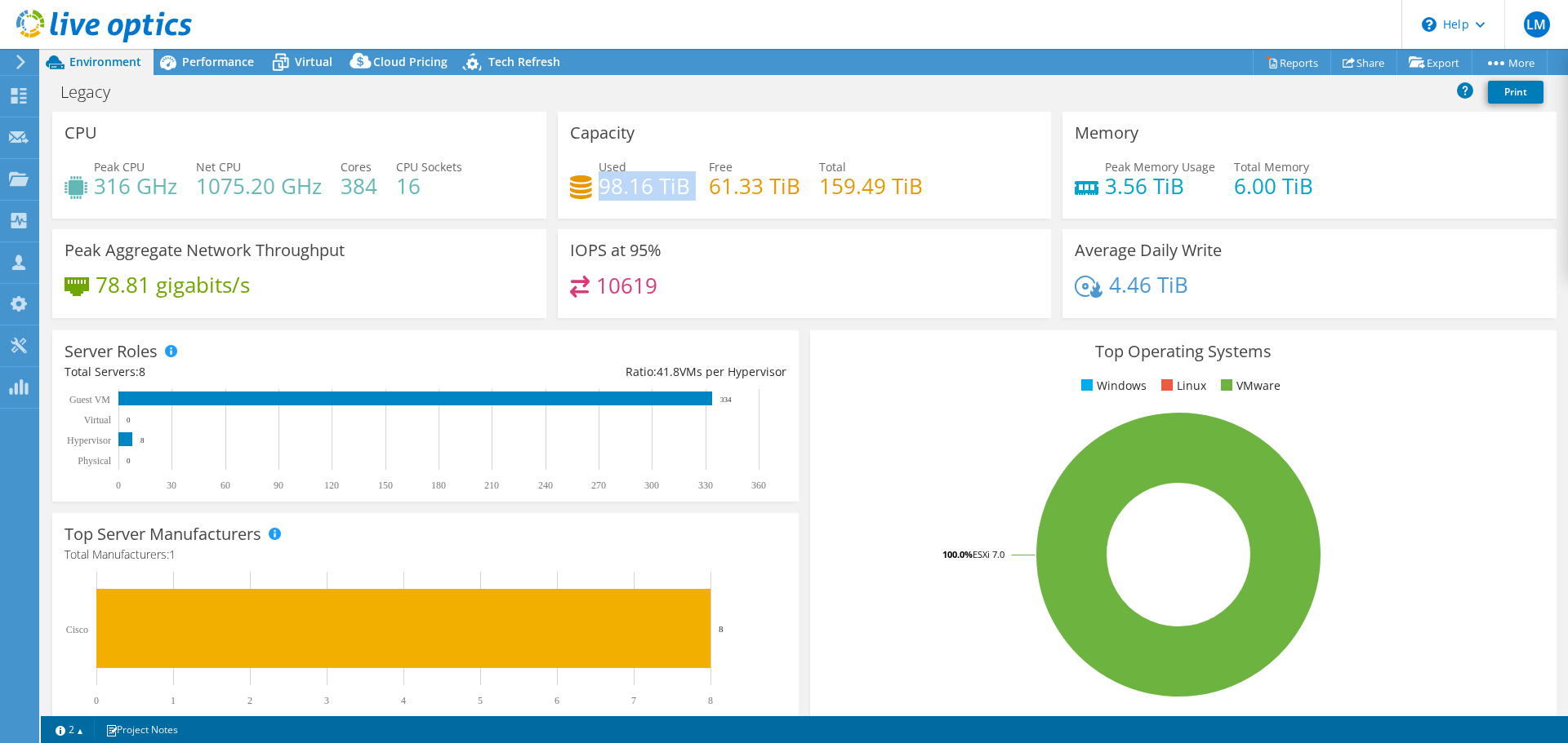
drag, startPoint x: 686, startPoint y: 195, endPoint x: 594, endPoint y: 188, distance: 92.3
click at [594, 188] on div "Used 98.16 TiB Free 61.33 TiB Total 159.49 TiB" at bounding box center [804, 184] width 470 height 53
click at [647, 187] on h4 "98.16 TiB" at bounding box center [644, 186] width 92 height 18
drag, startPoint x: 689, startPoint y: 187, endPoint x: 597, endPoint y: 193, distance: 92.2
click at [597, 193] on div "Used 98.16 TiB Free 61.33 TiB Total 159.49 TiB" at bounding box center [804, 184] width 470 height 53
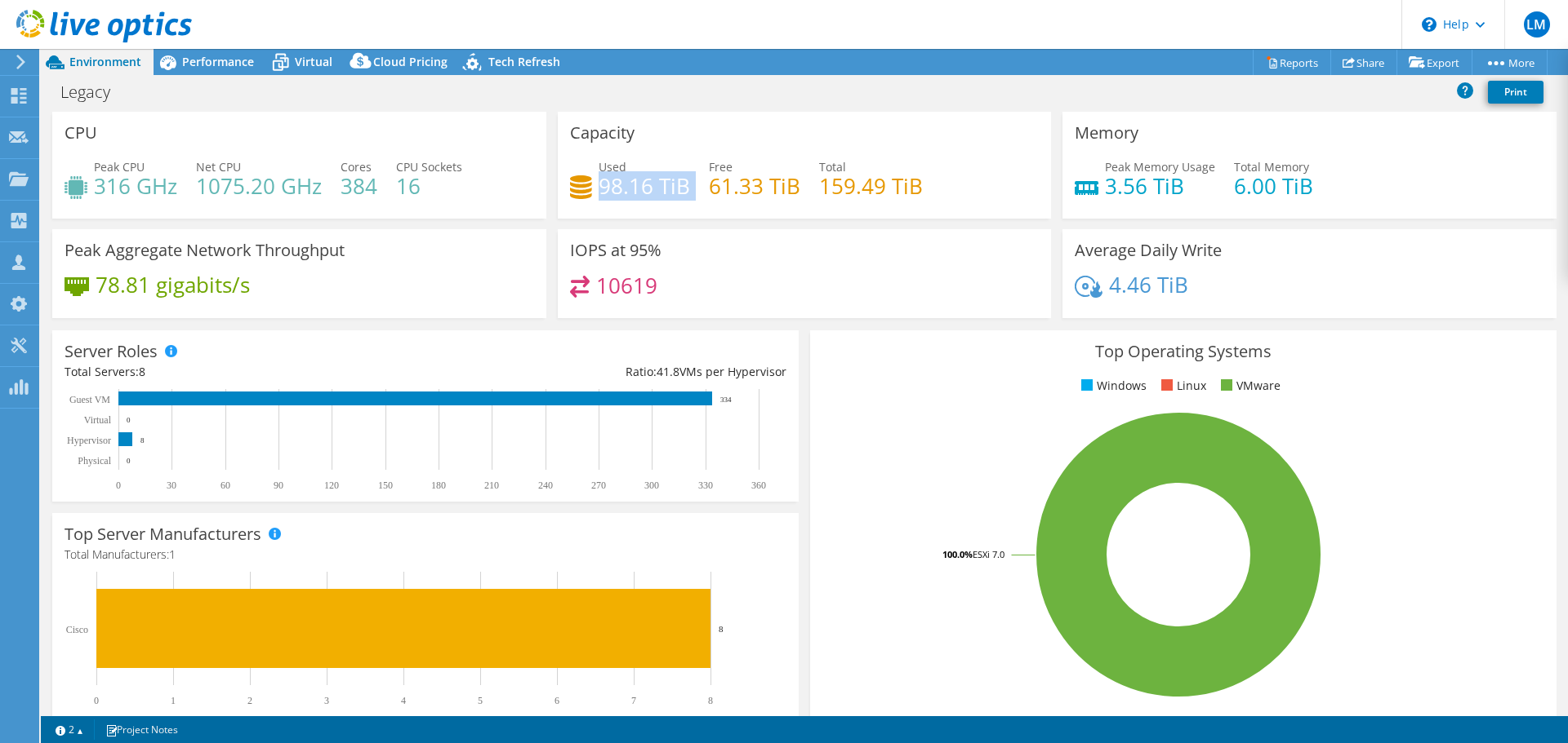
click at [645, 195] on h4 "98.16 TiB" at bounding box center [644, 186] width 92 height 18
drag, startPoint x: 590, startPoint y: 192, endPoint x: 632, endPoint y: 188, distance: 42.2
click at [632, 188] on div "Used 98.16 TiB" at bounding box center [630, 176] width 120 height 37
click at [645, 188] on h4 "98.16 TiB" at bounding box center [644, 186] width 92 height 18
drag, startPoint x: 688, startPoint y: 181, endPoint x: 597, endPoint y: 183, distance: 91.0
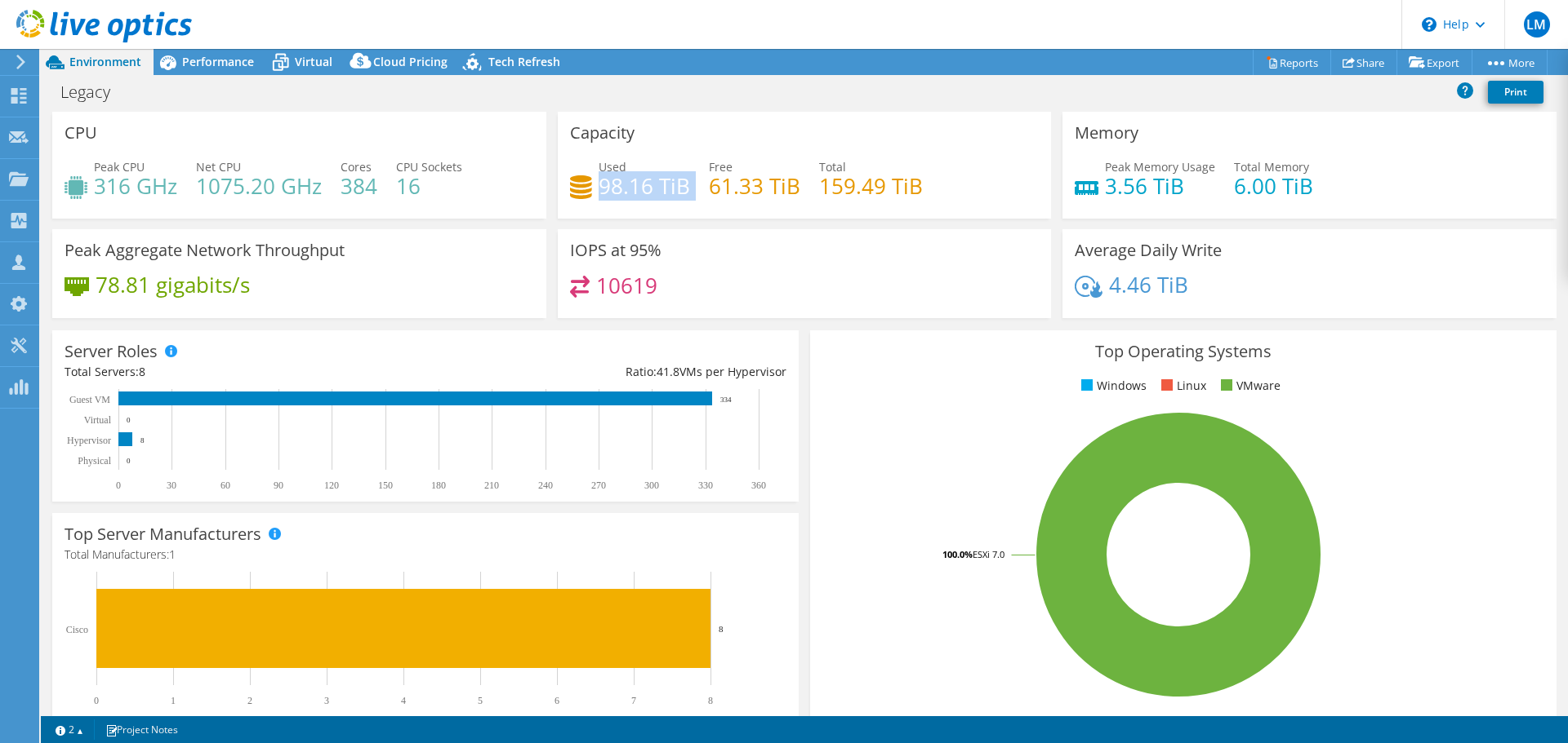
click at [597, 183] on div "Used 98.16 TiB Free 61.33 TiB Total 159.49 TiB" at bounding box center [804, 184] width 470 height 53
click at [696, 130] on div "Capacity Used 98.16 TiB Free 61.33 TiB Total 159.49 TiB" at bounding box center [804, 165] width 494 height 107
click at [230, 50] on div "Performance" at bounding box center [209, 62] width 113 height 26
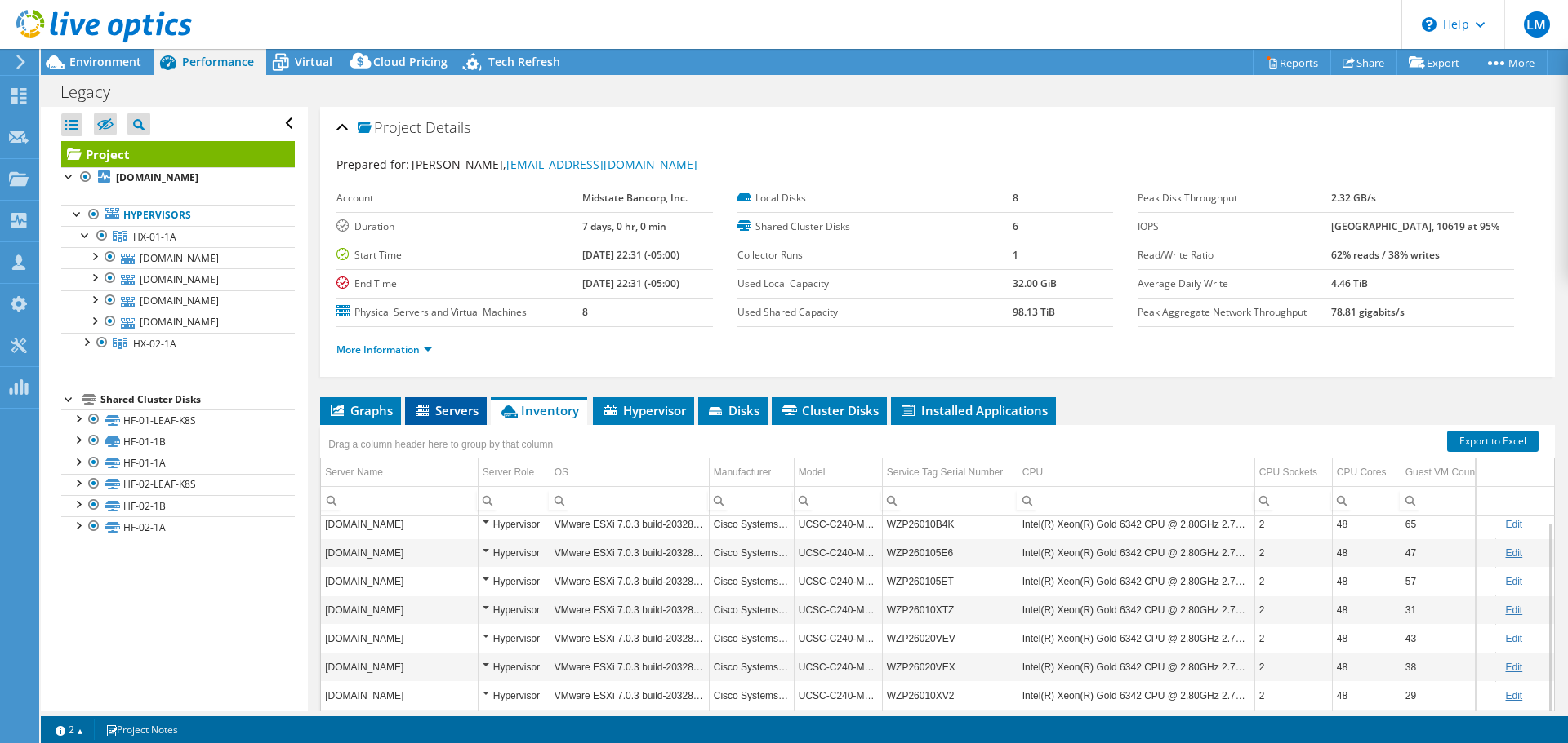
click at [453, 409] on span "Servers" at bounding box center [446, 410] width 66 height 16
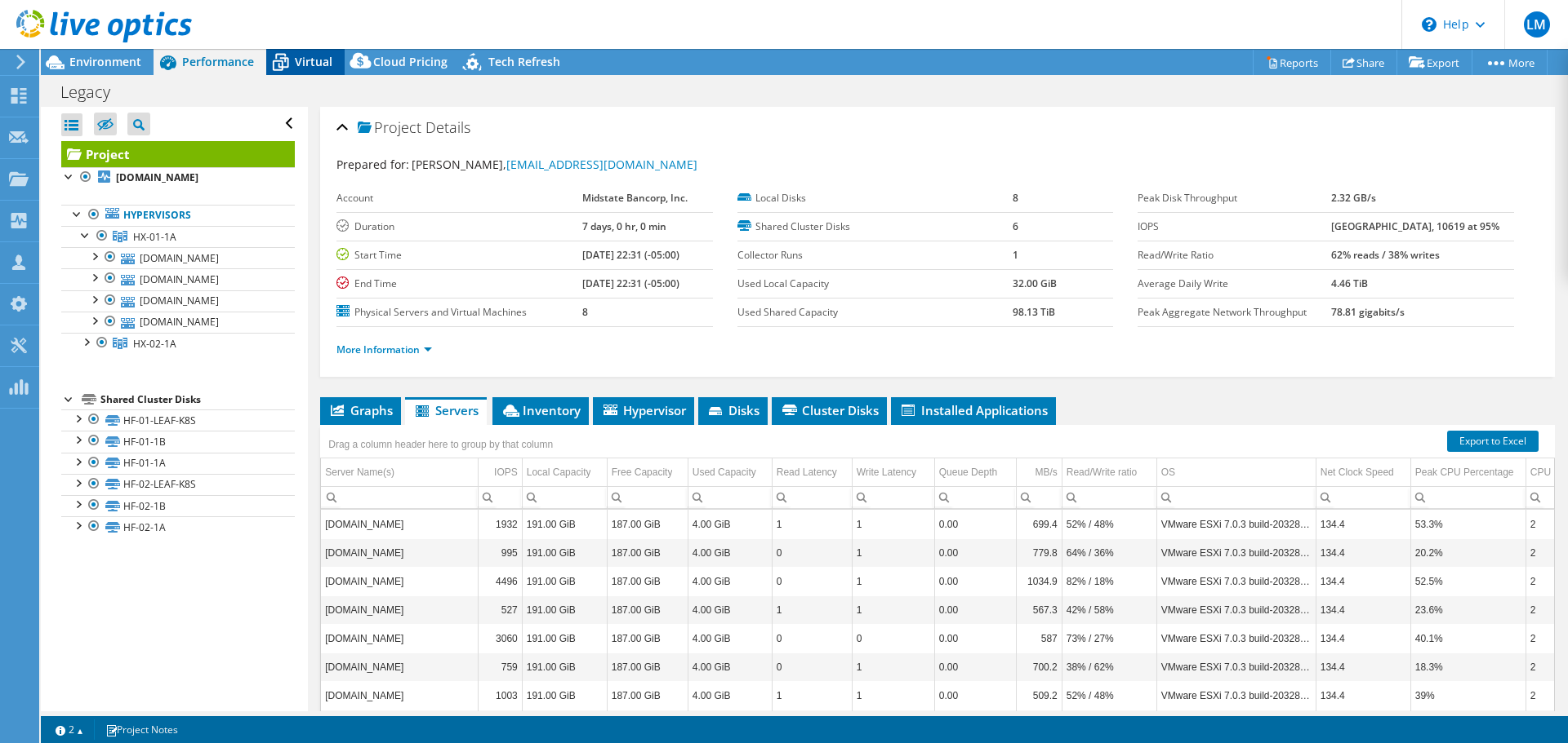
click at [302, 59] on span "Virtual" at bounding box center [313, 62] width 38 height 15
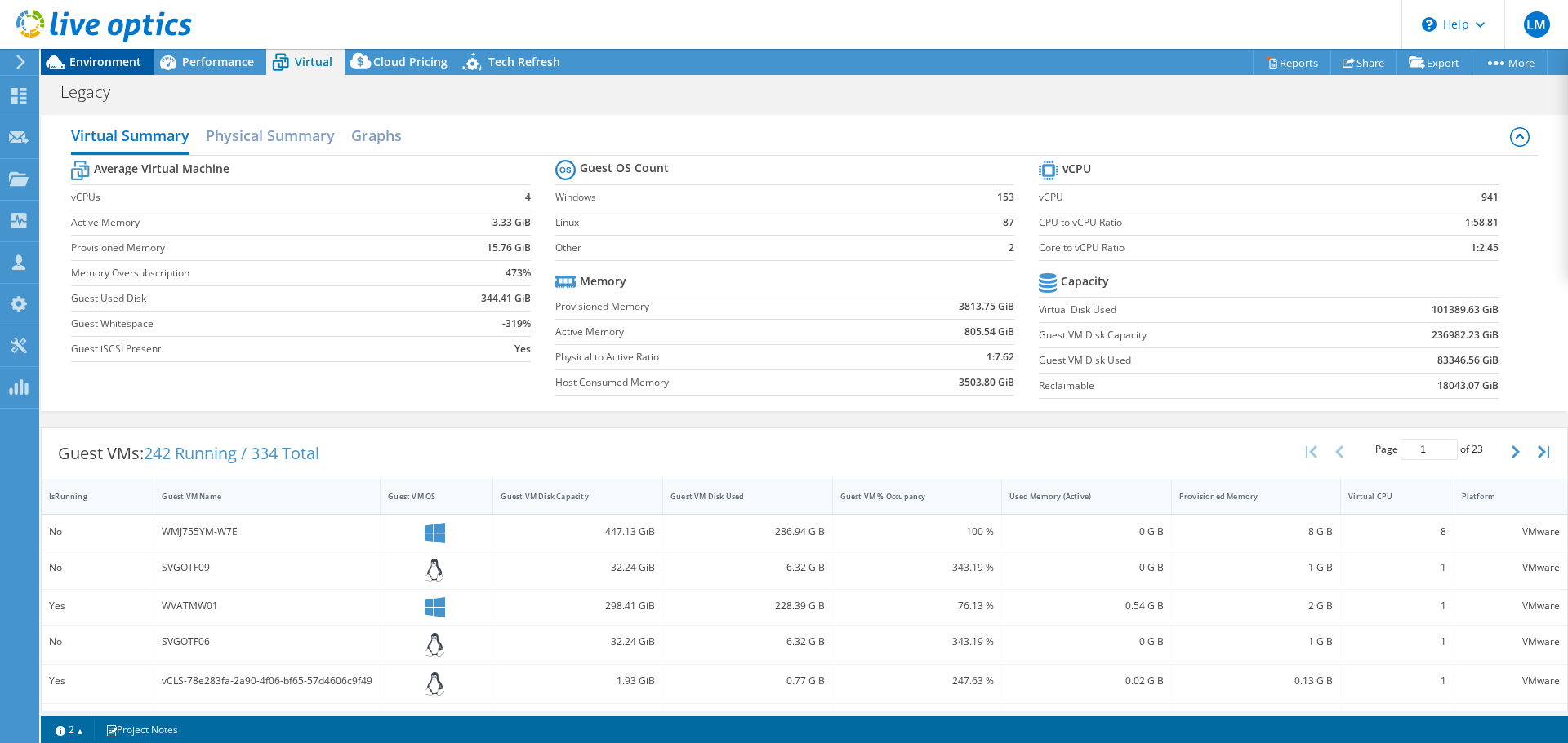
click at [136, 70] on div "Environment" at bounding box center [96, 62] width 113 height 26
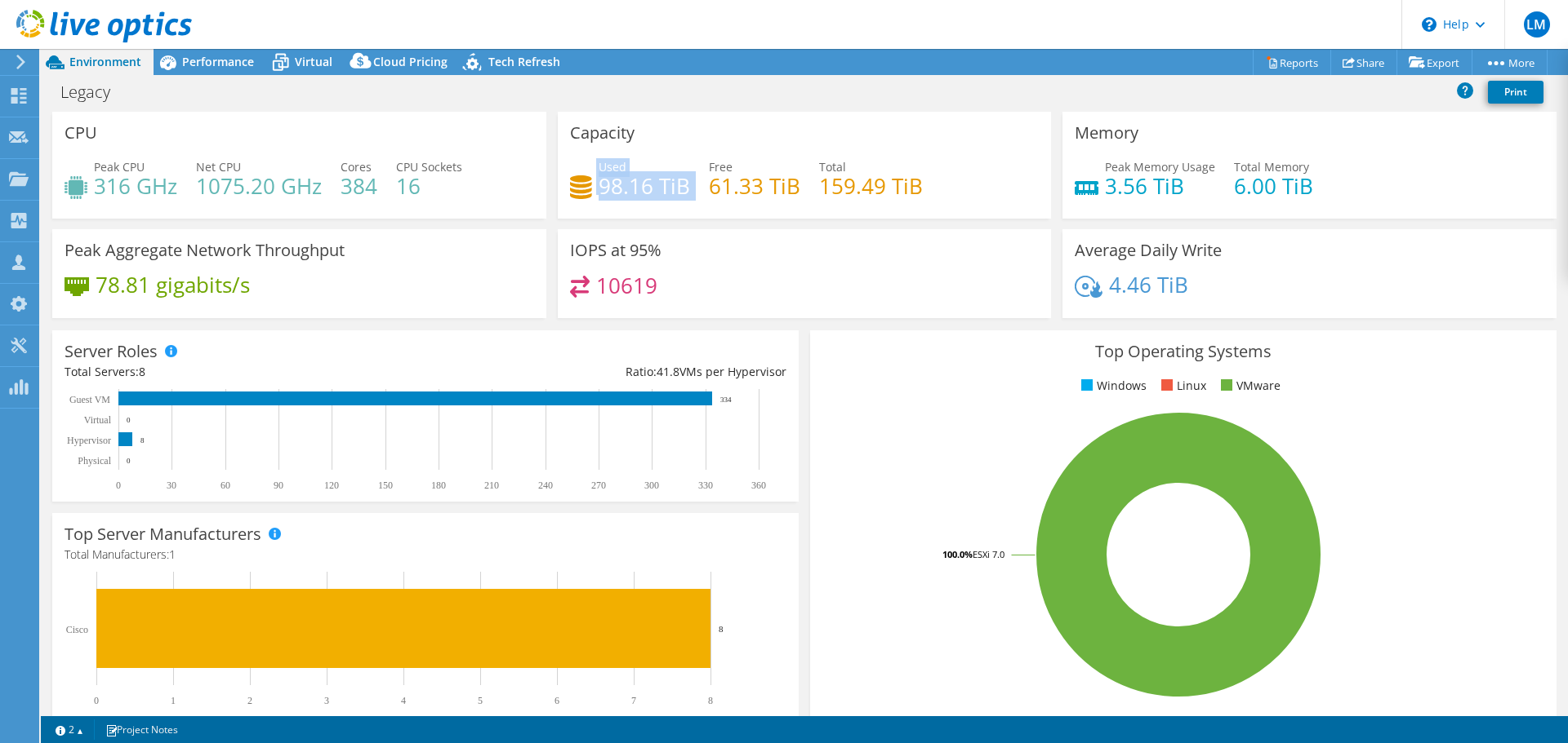
drag, startPoint x: 687, startPoint y: 188, endPoint x: 574, endPoint y: 180, distance: 113.3
click at [574, 180] on div "Used 98.16 TiB Free 61.33 TiB Total 159.49 TiB" at bounding box center [804, 184] width 470 height 53
click at [697, 137] on div "Capacity Used 98.16 TiB Free 61.33 TiB Total 159.49 TiB" at bounding box center [804, 165] width 494 height 107
click at [295, 59] on span "Virtual" at bounding box center [313, 62] width 38 height 15
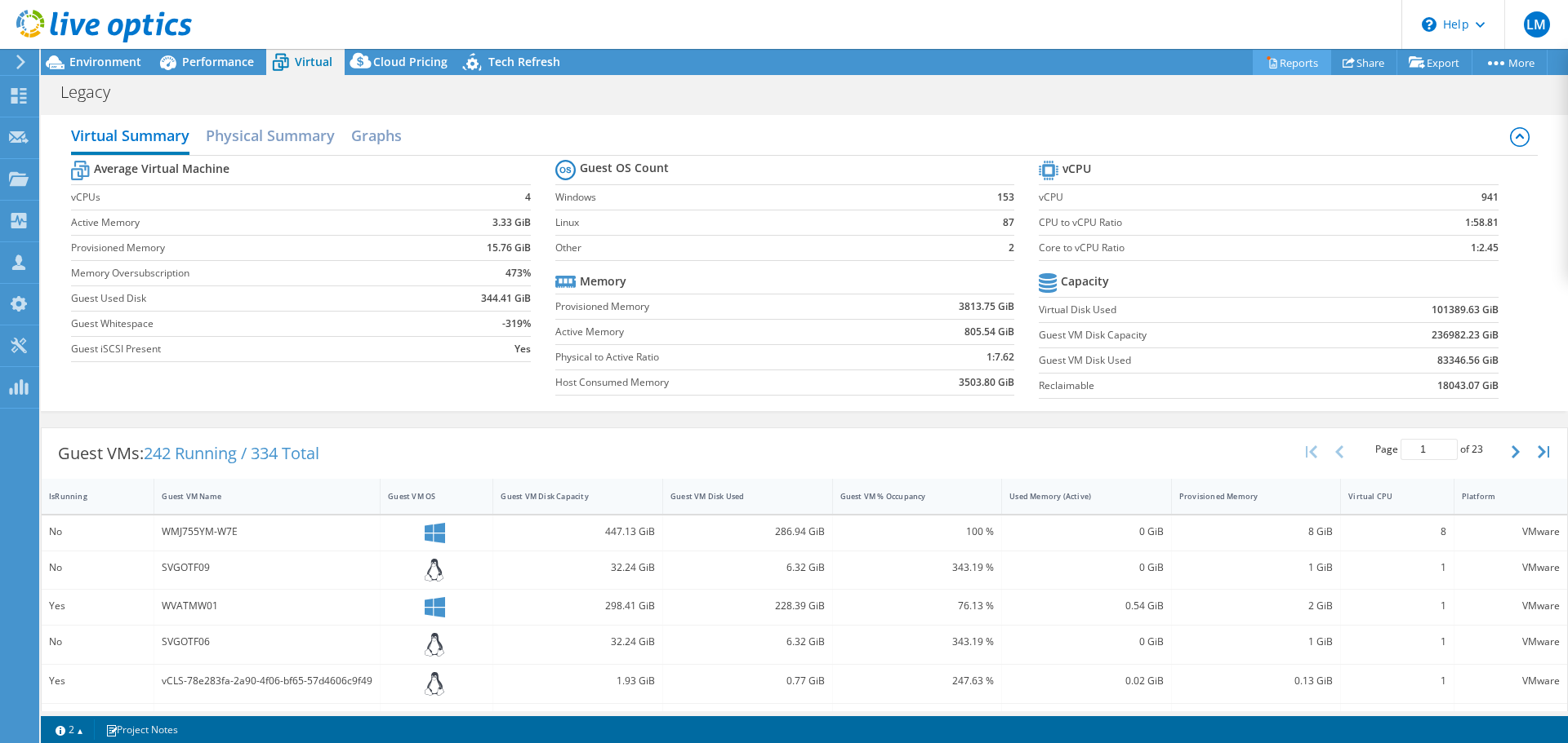
click at [1294, 66] on link "Reports" at bounding box center [1291, 63] width 78 height 25
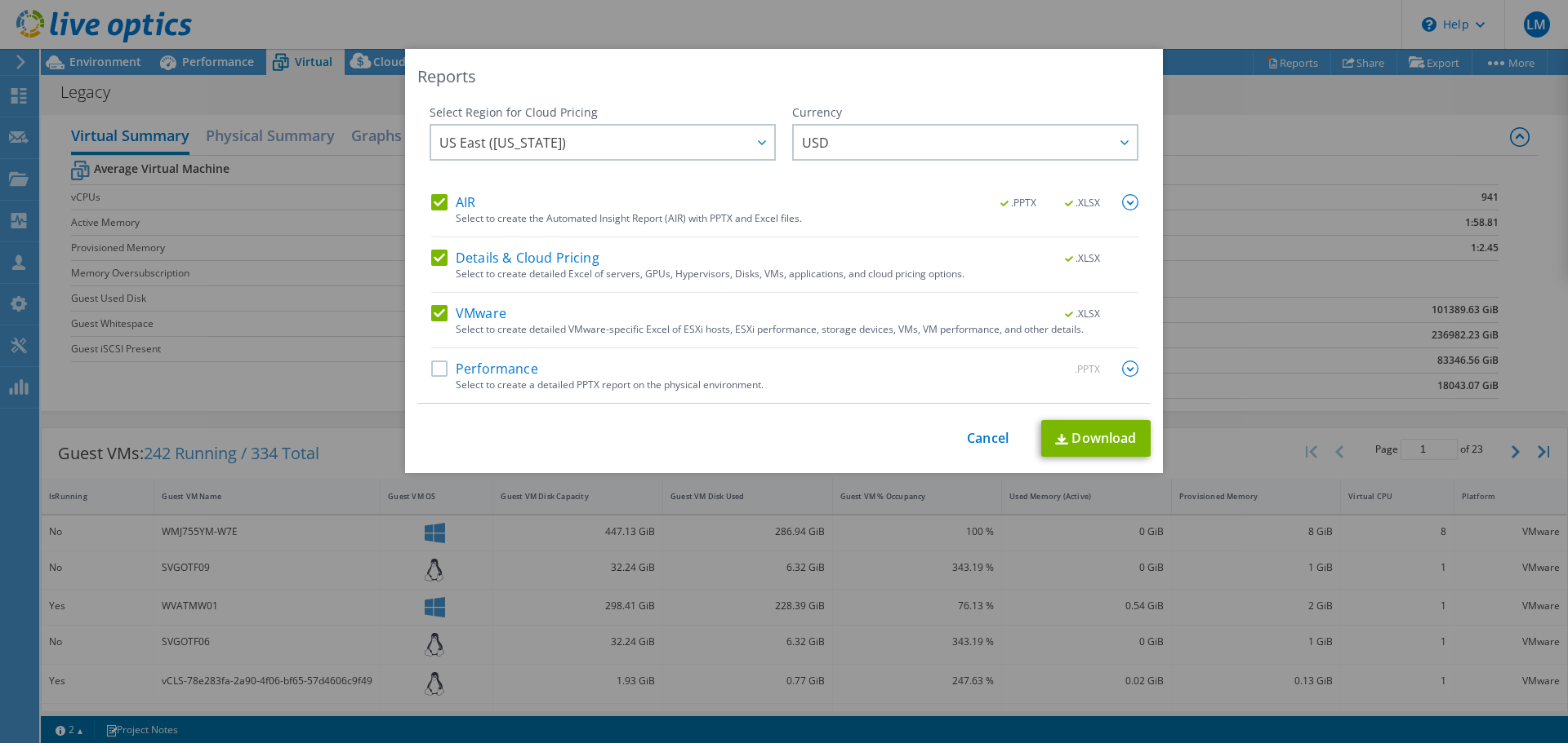
click at [444, 260] on label "Details & Cloud Pricing" at bounding box center [515, 257] width 168 height 16
click at [0, 0] on input "Details & Cloud Pricing" at bounding box center [0, 0] width 0 height 0
click at [441, 207] on label "AIR" at bounding box center [453, 202] width 44 height 16
click at [0, 0] on input "AIR" at bounding box center [0, 0] width 0 height 0
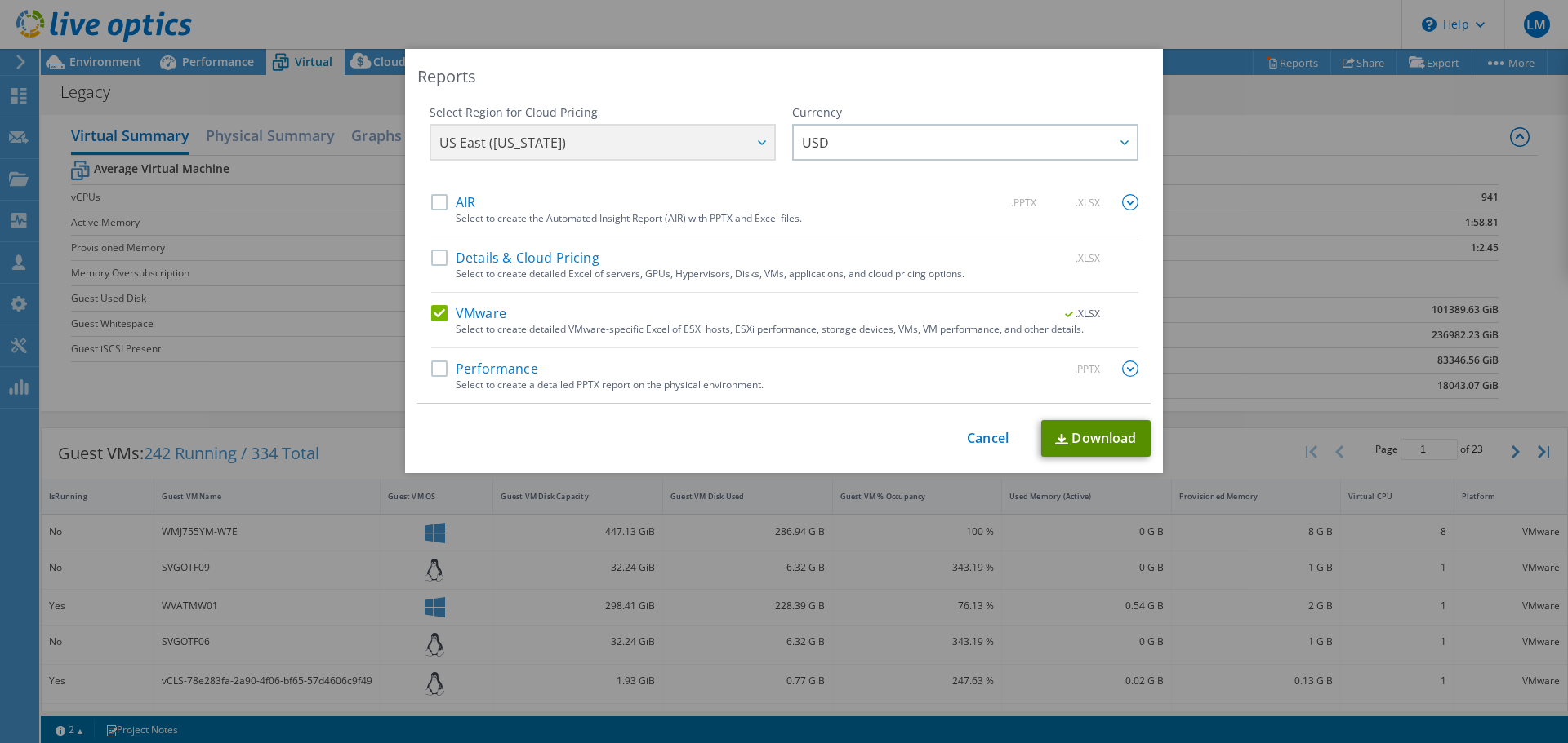
click at [1090, 438] on link "Download" at bounding box center [1095, 438] width 109 height 37
click at [1232, 35] on div "Reports Select Region for Cloud Pricing Asia Pacific (Hong Kong) Asia Pacific (…" at bounding box center [784, 371] width 1568 height 743
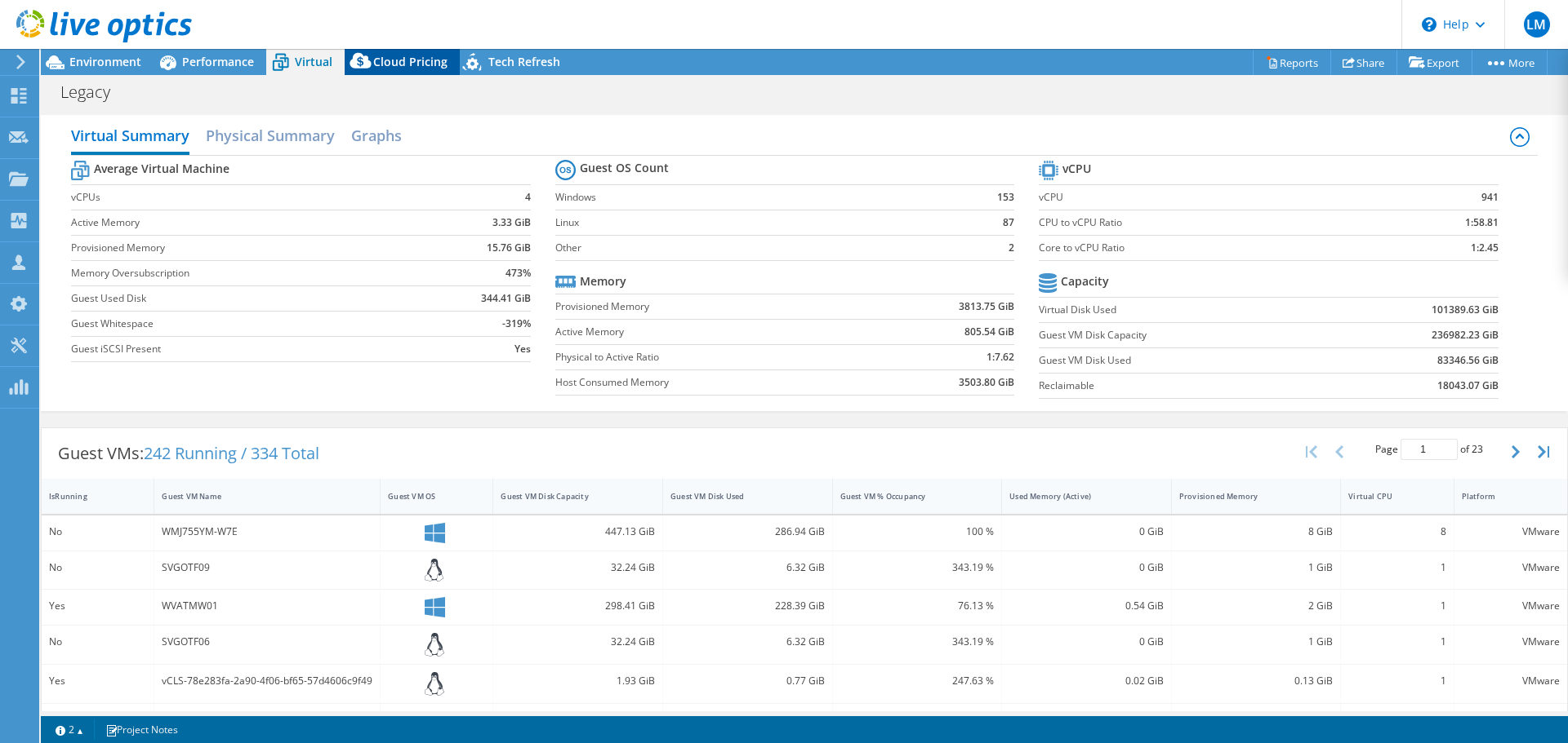
click at [411, 57] on span "Cloud Pricing" at bounding box center [410, 62] width 74 height 15
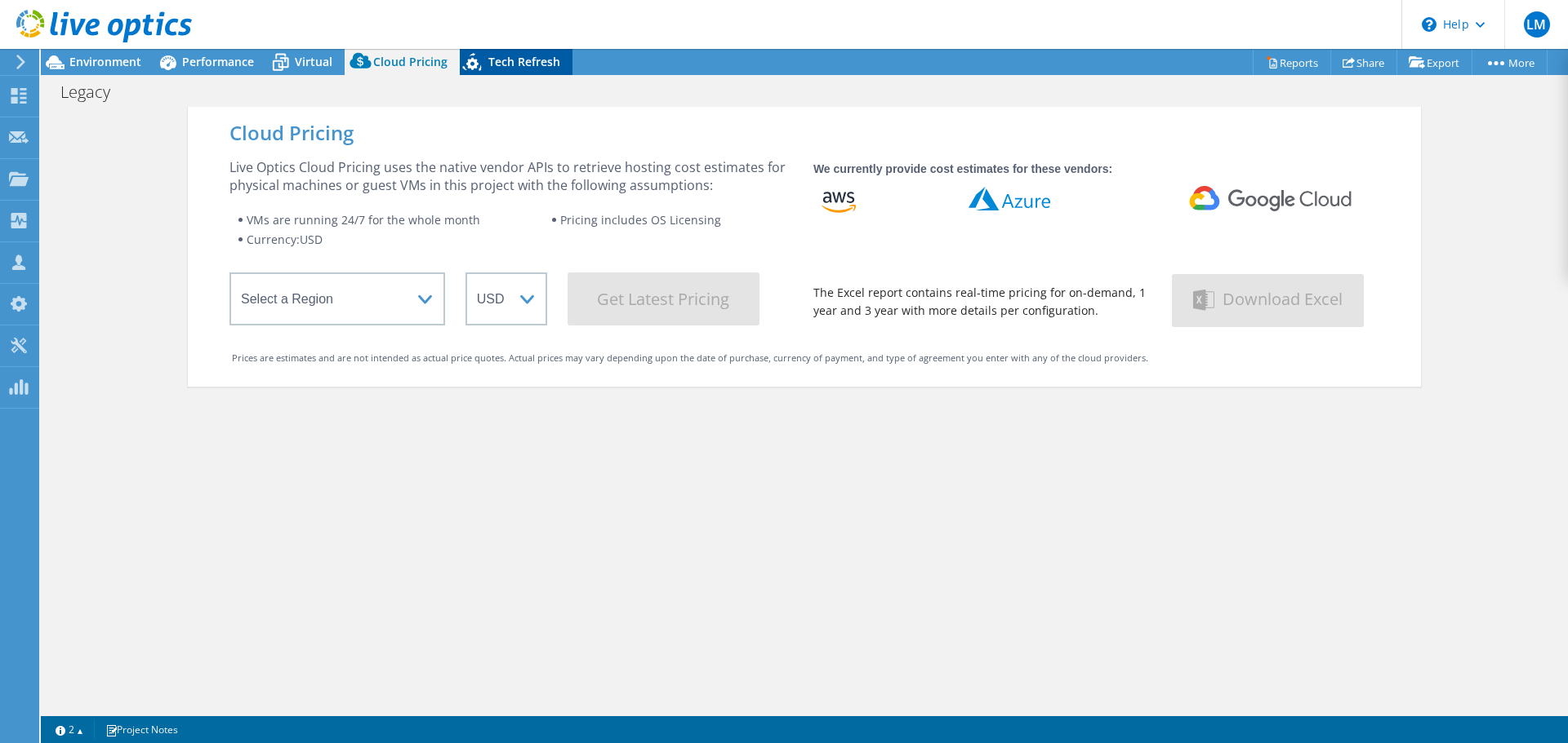
click at [552, 54] on span "Tech Refresh" at bounding box center [524, 62] width 72 height 15
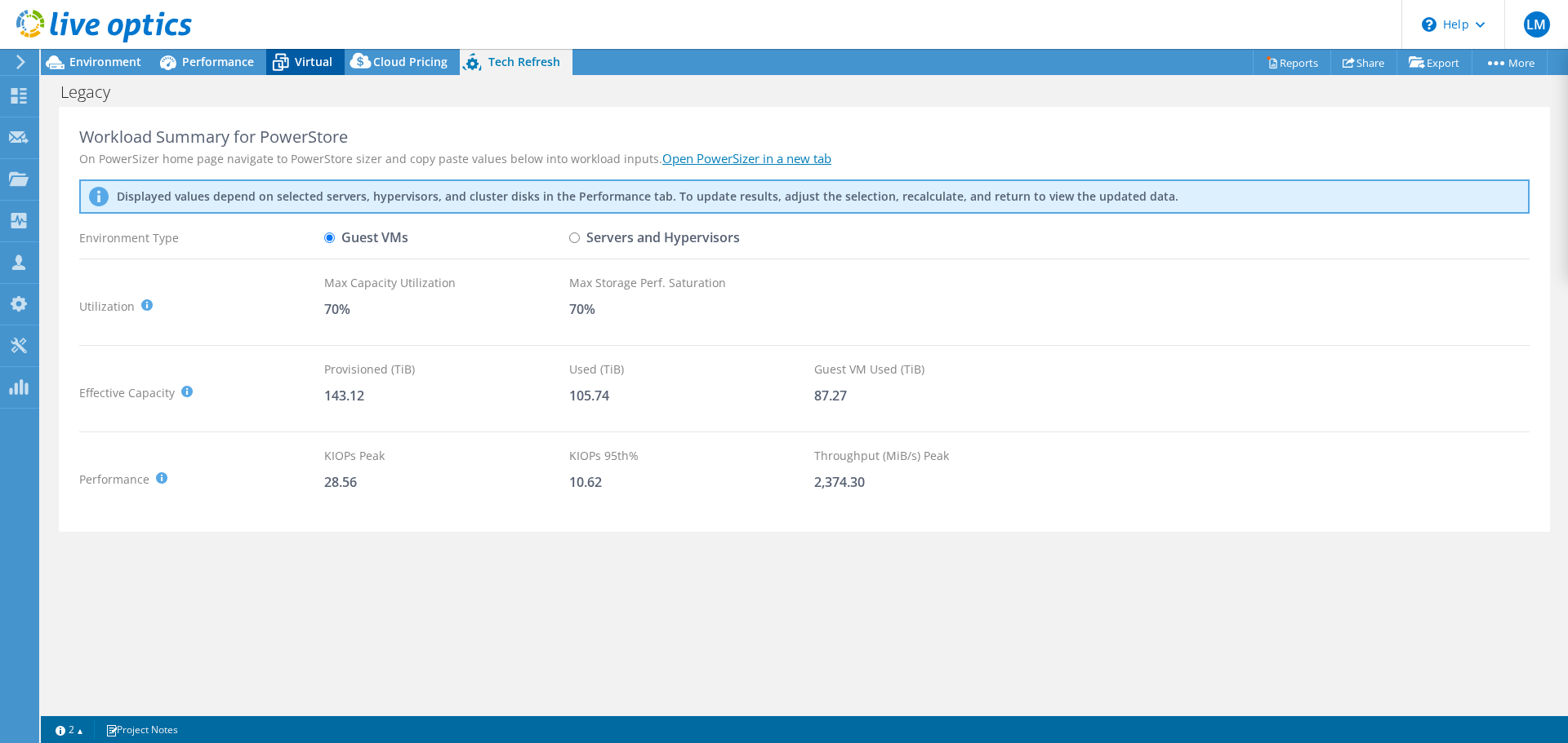
click at [307, 60] on span "Virtual" at bounding box center [313, 62] width 38 height 15
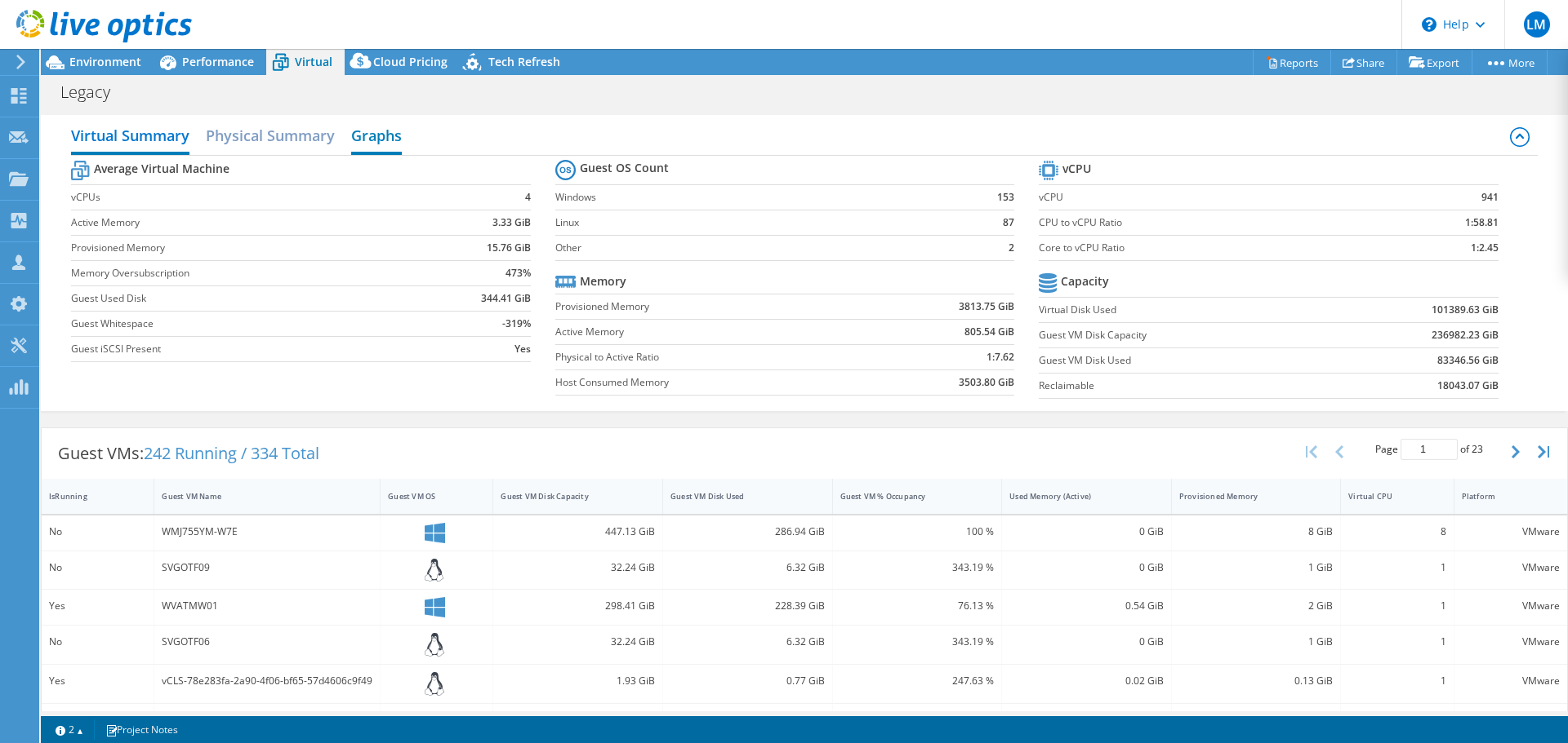
click at [359, 140] on h2 "Graphs" at bounding box center [376, 137] width 50 height 36
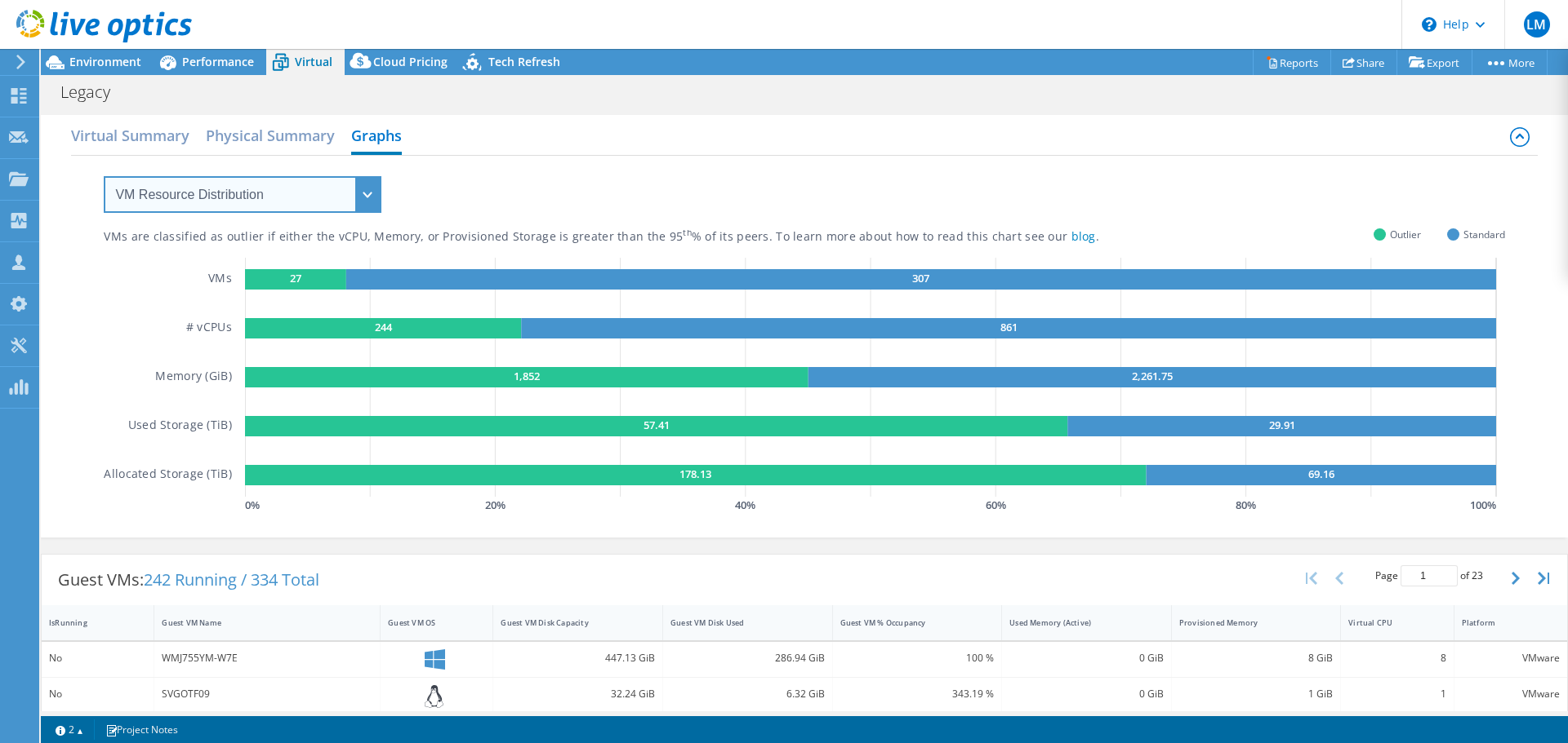
click at [354, 185] on select "VM Resource Distribution Provisioning Contrast Over Provisioning" at bounding box center [243, 195] width 278 height 37
select select "Over Provisioning"
click at [104, 176] on select "VM Resource Distribution Provisioning Contrast Over Provisioning" at bounding box center [243, 195] width 278 height 37
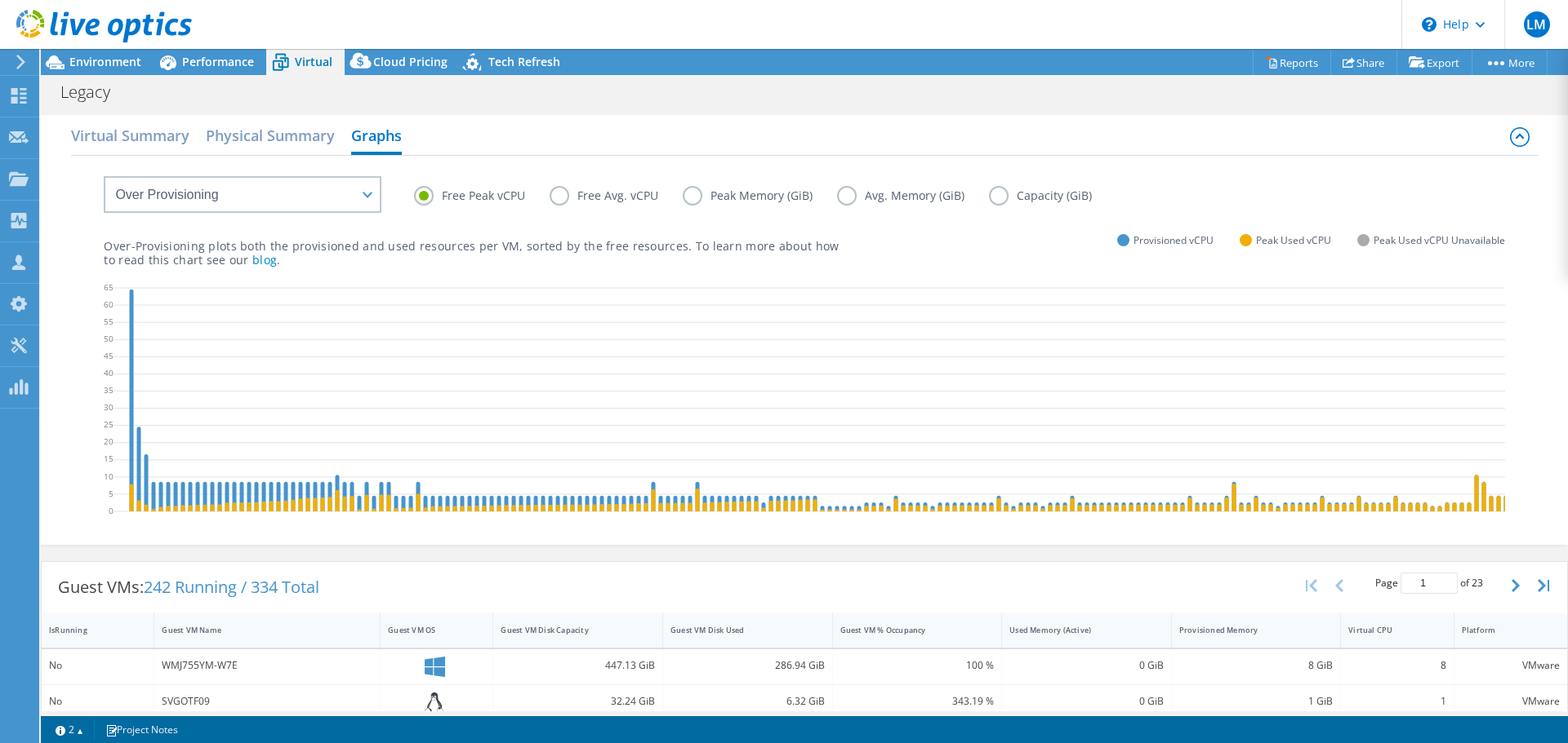
click at [558, 198] on label "Free Avg. vCPU" at bounding box center [616, 196] width 133 height 19
click at [0, 0] on input "Free Avg. vCPU" at bounding box center [0, 0] width 0 height 0
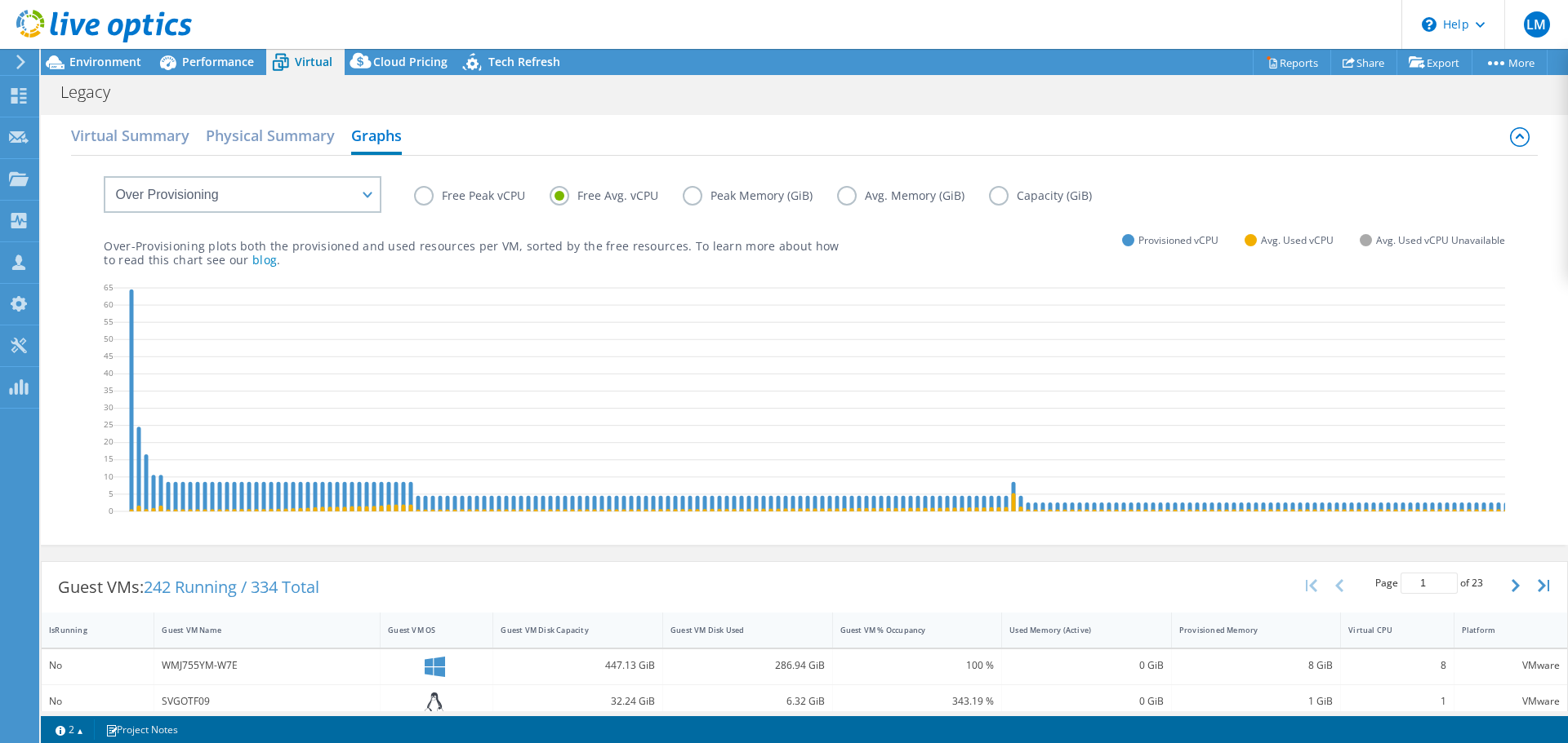
click at [694, 199] on label "Peak Memory (GiB)" at bounding box center [760, 196] width 154 height 19
click at [0, 0] on input "Peak Memory (GiB)" at bounding box center [0, 0] width 0 height 0
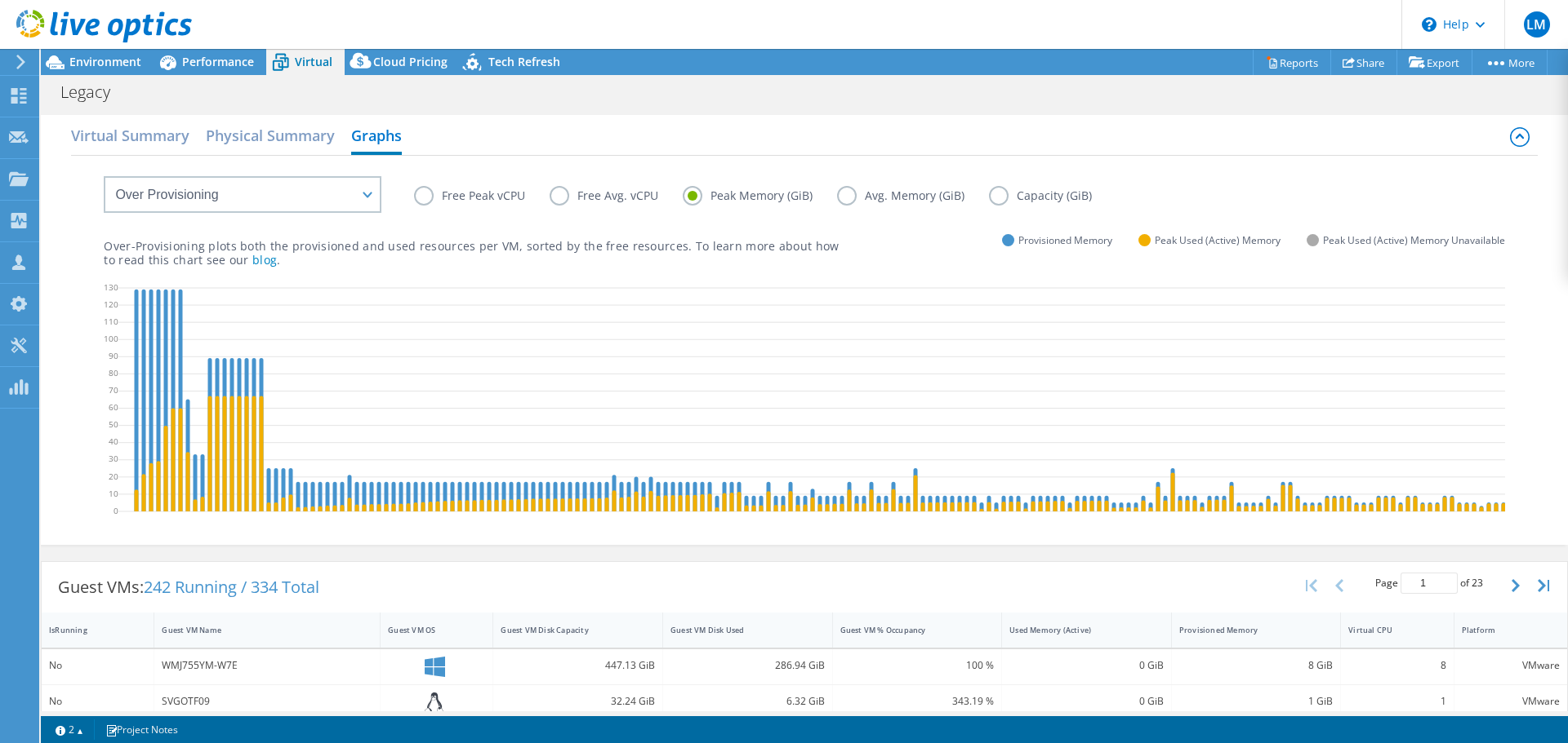
click at [1009, 195] on label "Capacity (GiB)" at bounding box center [1052, 196] width 127 height 19
click at [0, 0] on input "Capacity (GiB)" at bounding box center [0, 0] width 0 height 0
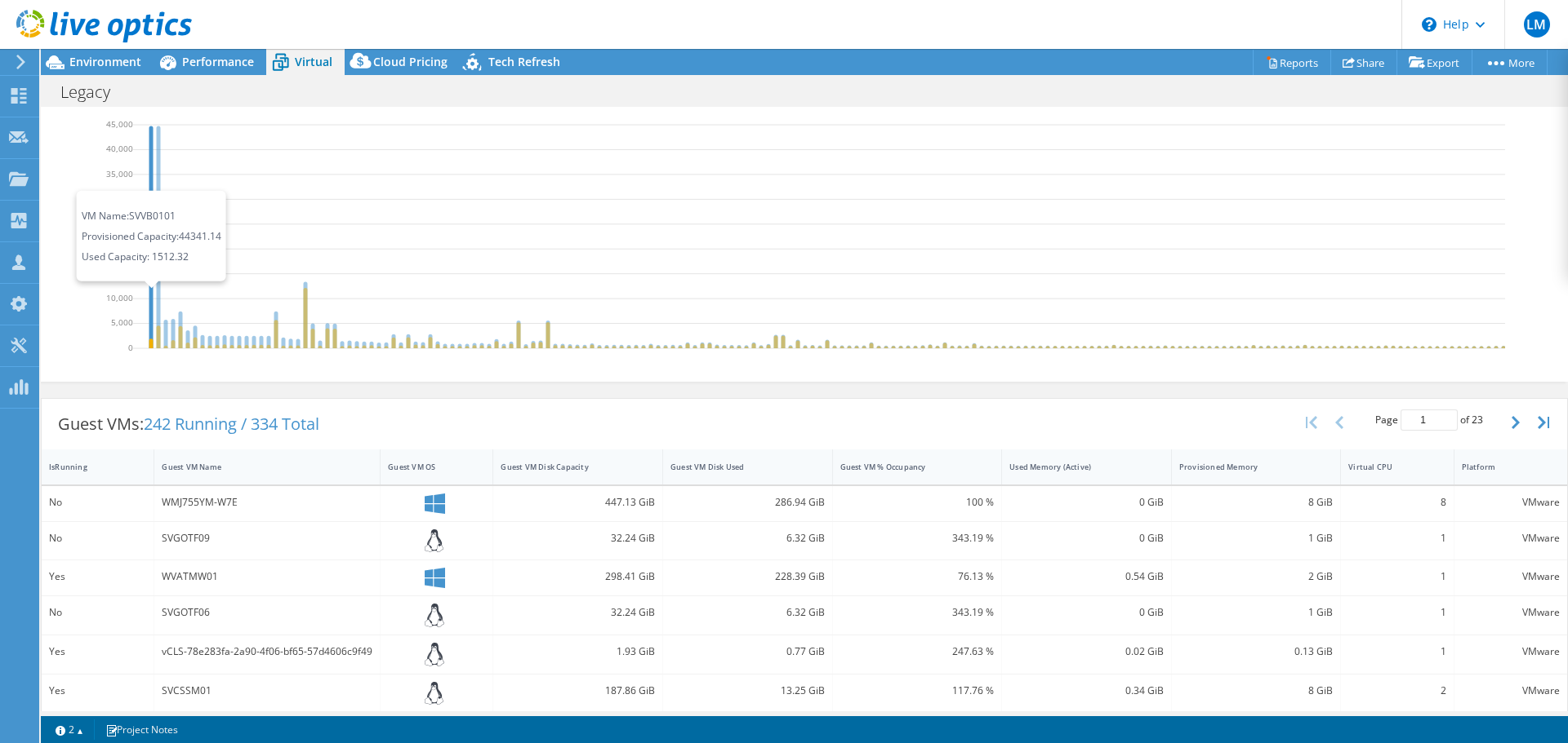
scroll to position [245, 0]
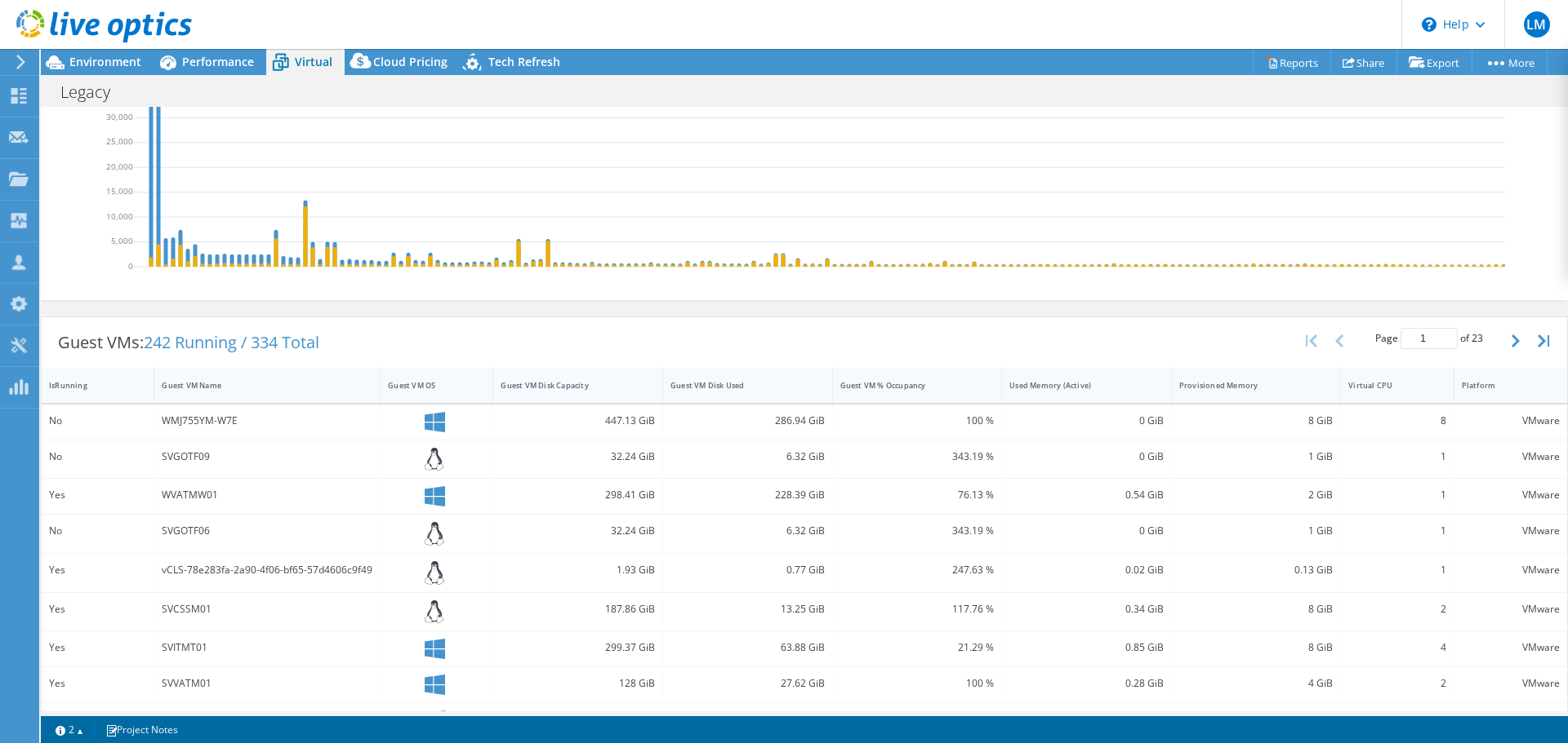
click at [591, 391] on div "Guest VM Disk Capacity" at bounding box center [568, 385] width 135 height 11
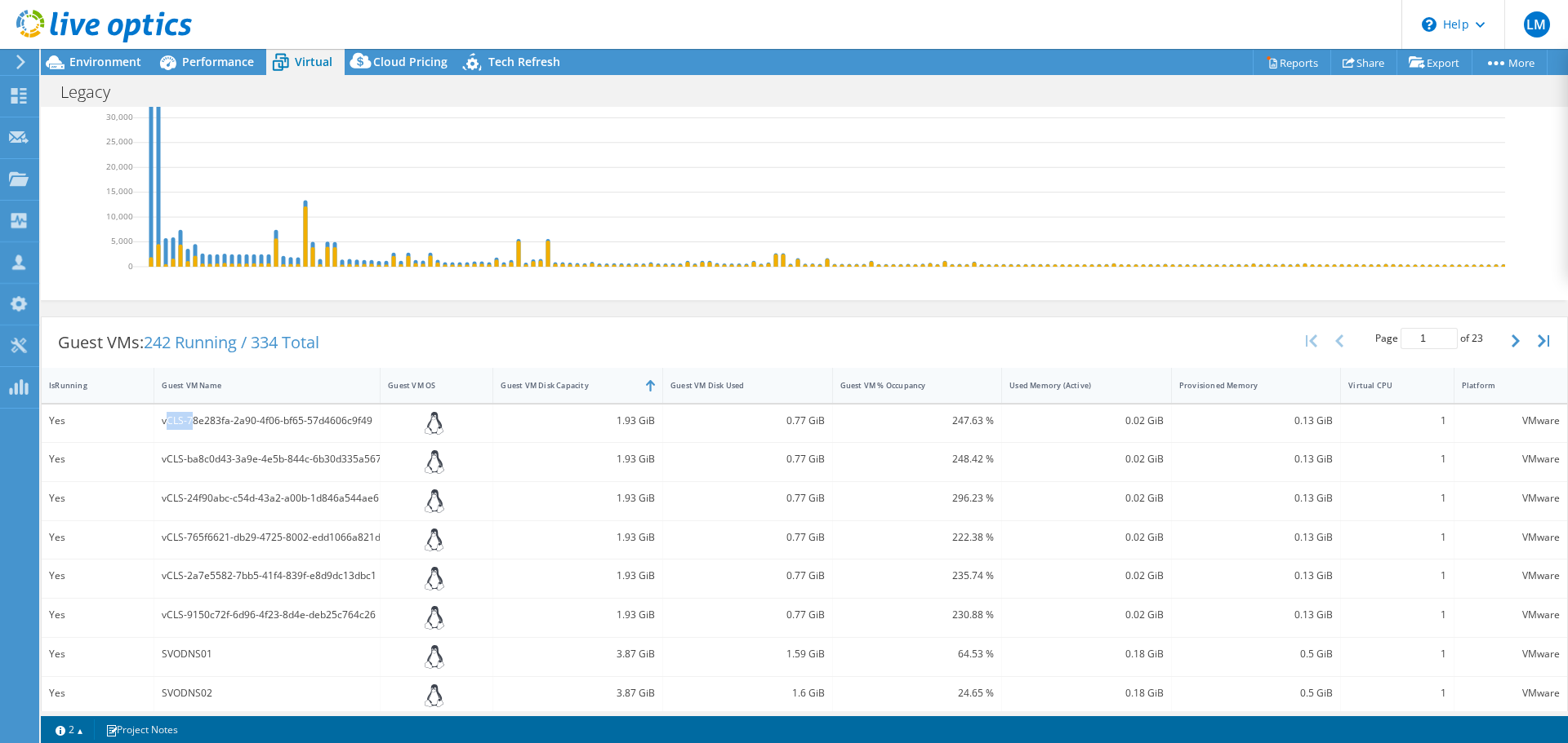
drag, startPoint x: 165, startPoint y: 437, endPoint x: 193, endPoint y: 434, distance: 28.2
click at [193, 430] on div "vCLS-78e283fa-2a90-4f06-bf65-57d4606c9f49" at bounding box center [267, 421] width 210 height 18
click at [201, 430] on div "vCLS-78e283fa-2a90-4f06-bf65-57d4606c9f49" at bounding box center [267, 421] width 210 height 18
drag, startPoint x: 753, startPoint y: 441, endPoint x: 795, endPoint y: 440, distance: 42.0
click at [795, 430] on div "0.77 GiB" at bounding box center [747, 421] width 154 height 18
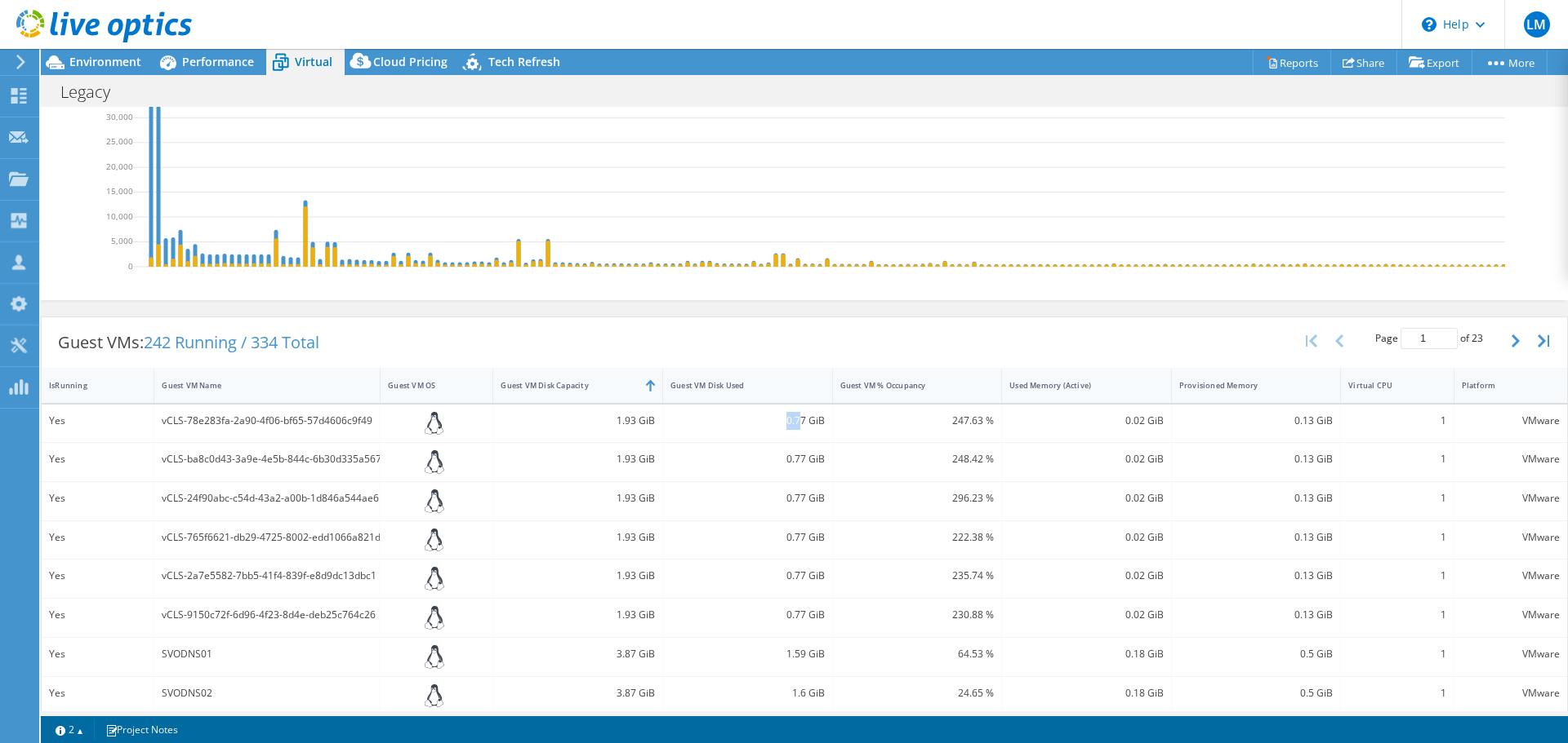
click at [744, 430] on div "0.77 GiB" at bounding box center [747, 421] width 154 height 18
click at [563, 391] on div "Guest VM Disk Capacity" at bounding box center [568, 385] width 135 height 11
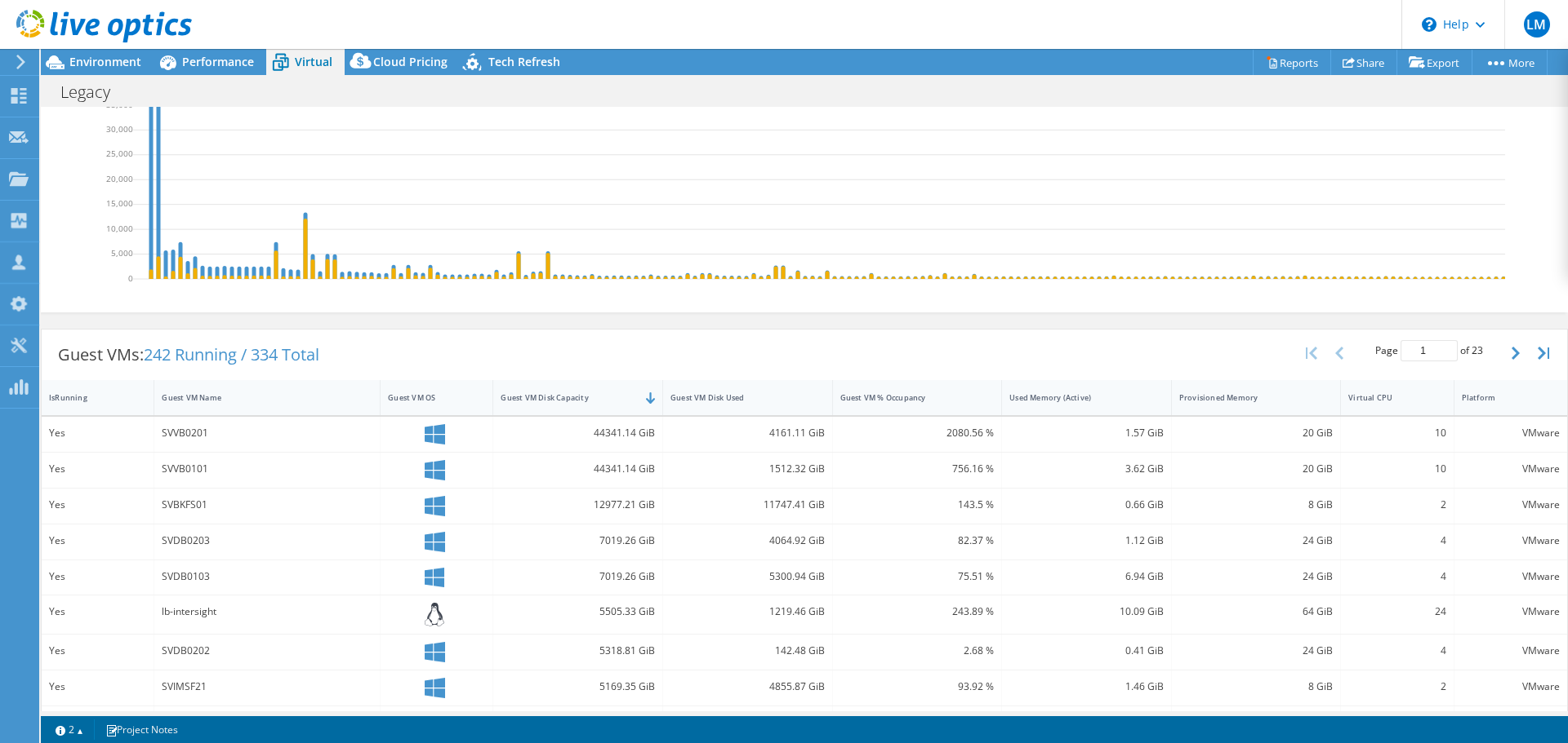
scroll to position [257, 0]
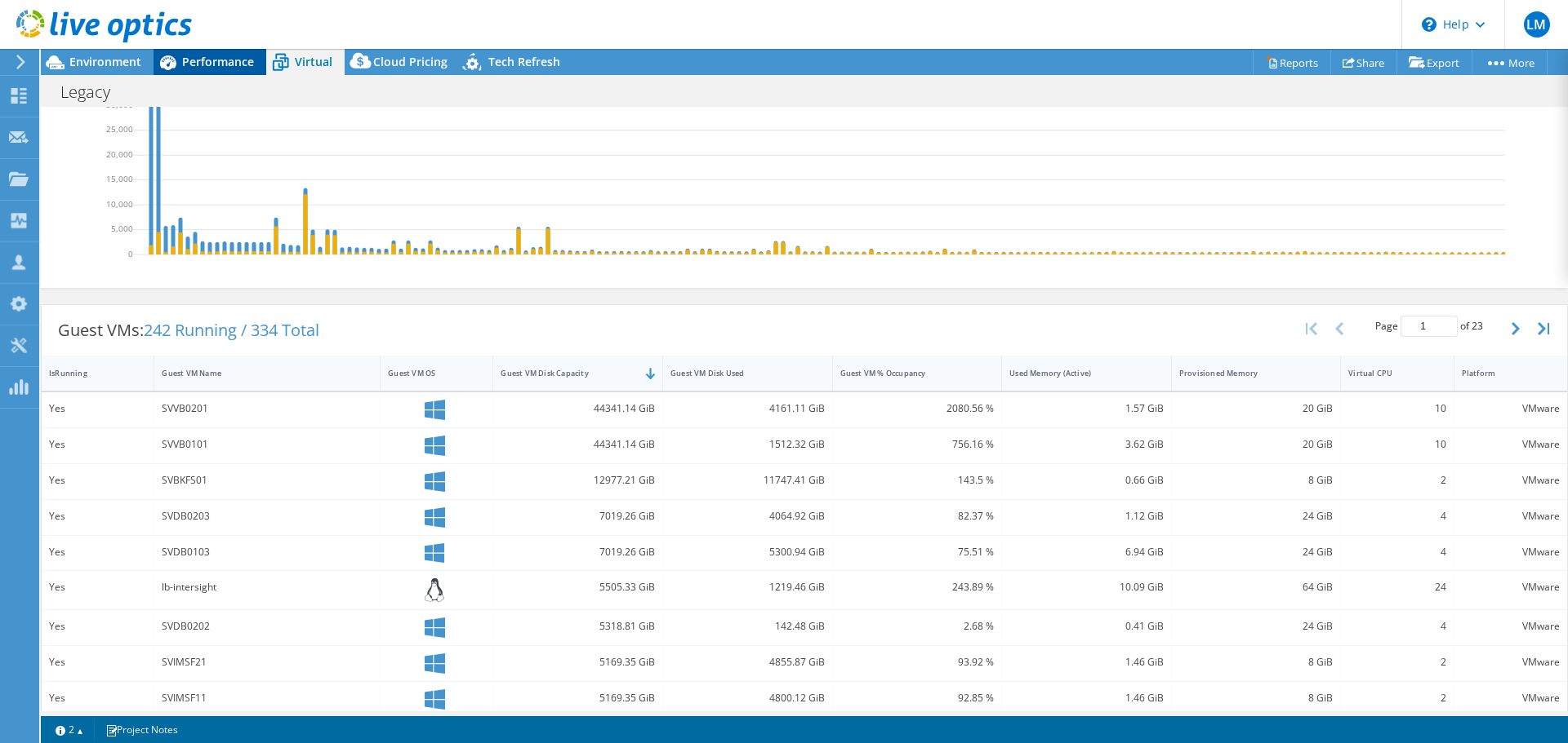
click at [223, 66] on span "Performance" at bounding box center [218, 62] width 72 height 15
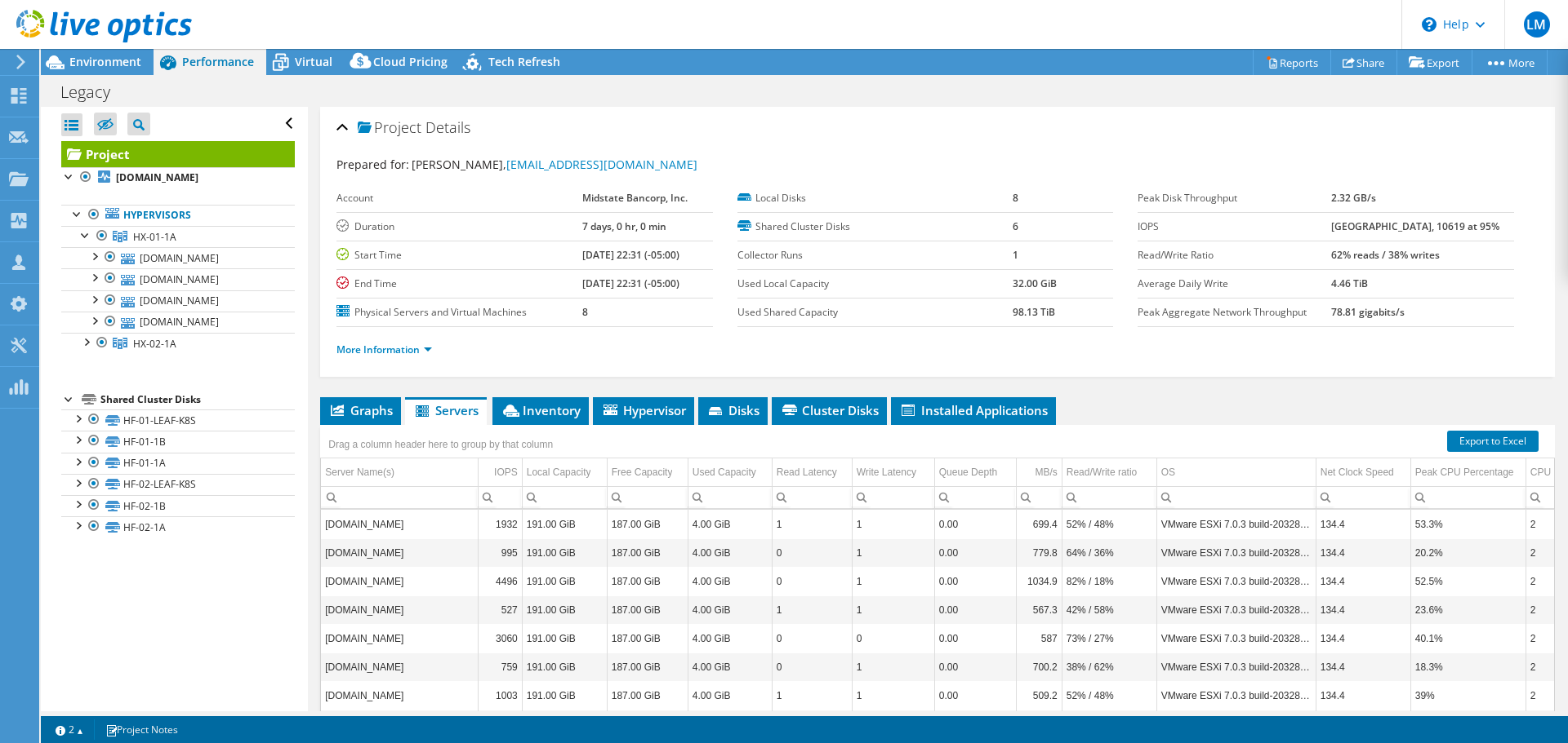
scroll to position [0, 0]
click at [119, 56] on span "Environment" at bounding box center [105, 62] width 72 height 15
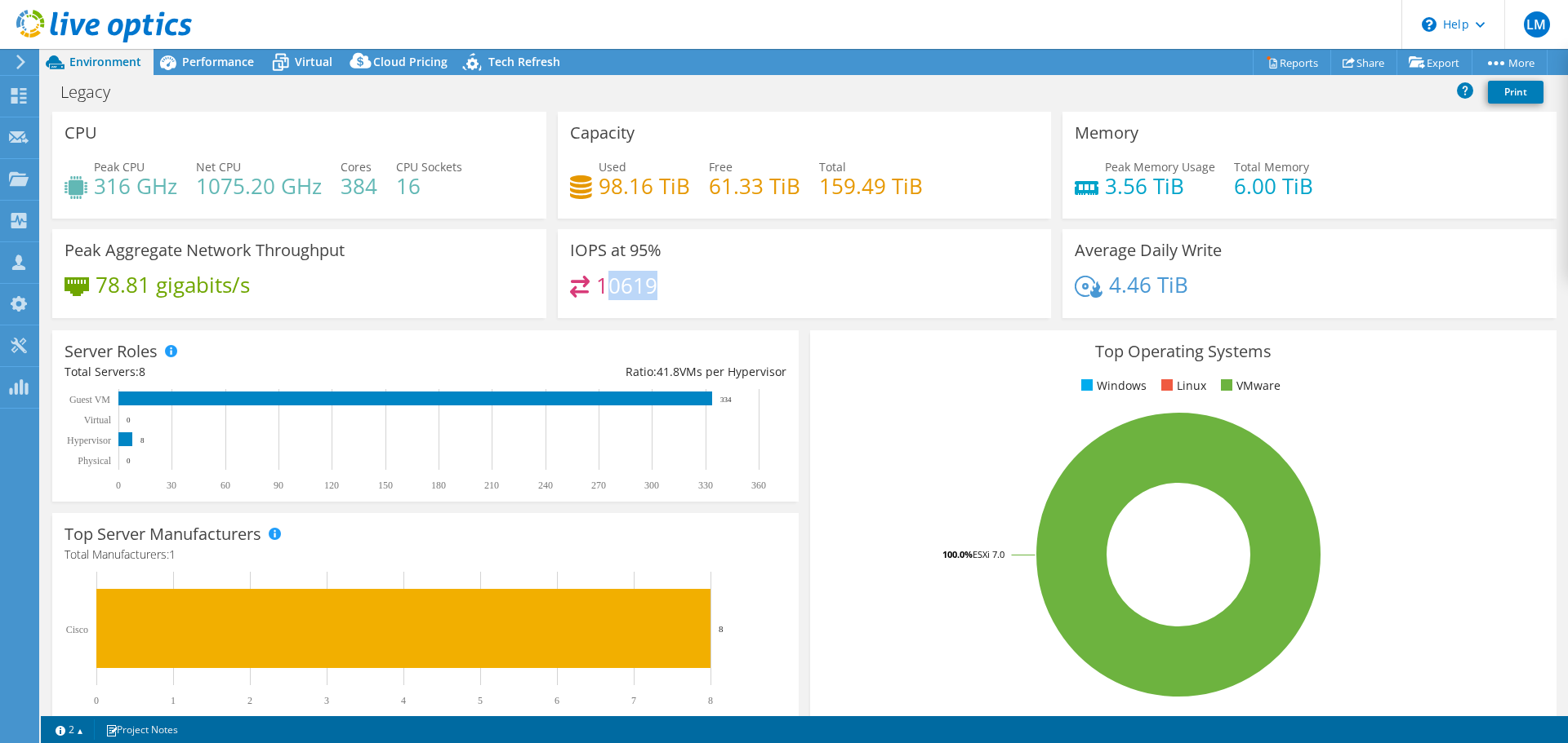
drag, startPoint x: 655, startPoint y: 281, endPoint x: 600, endPoint y: 280, distance: 55.0
click at [600, 280] on div "10619" at bounding box center [804, 293] width 470 height 35
drag, startPoint x: 657, startPoint y: 251, endPoint x: 628, endPoint y: 251, distance: 29.0
click at [628, 251] on h3 "IOPS at 95%" at bounding box center [615, 251] width 92 height 18
click at [240, 66] on span "Performance" at bounding box center [218, 62] width 72 height 15
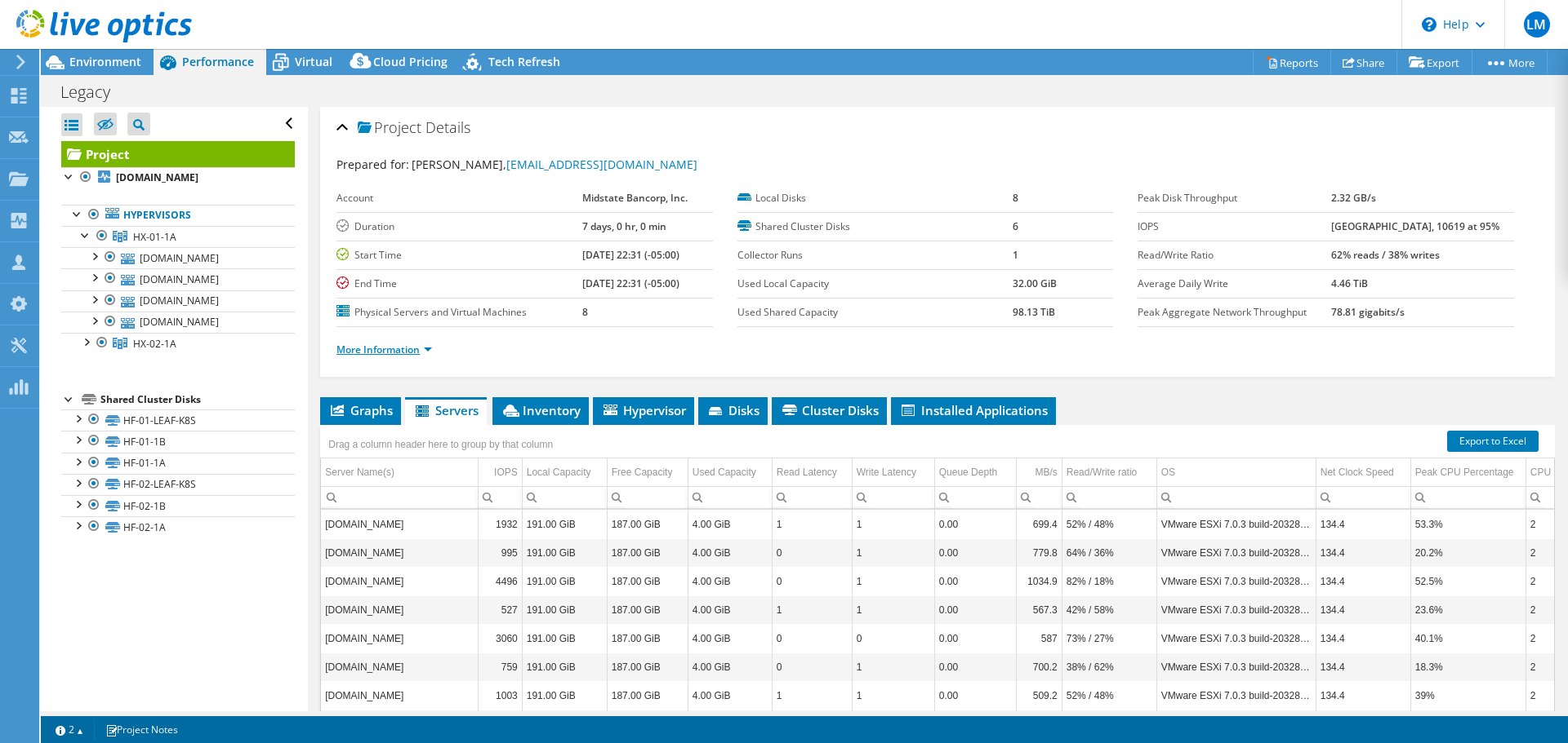
click at [423, 351] on link "More Information" at bounding box center [384, 350] width 95 height 13
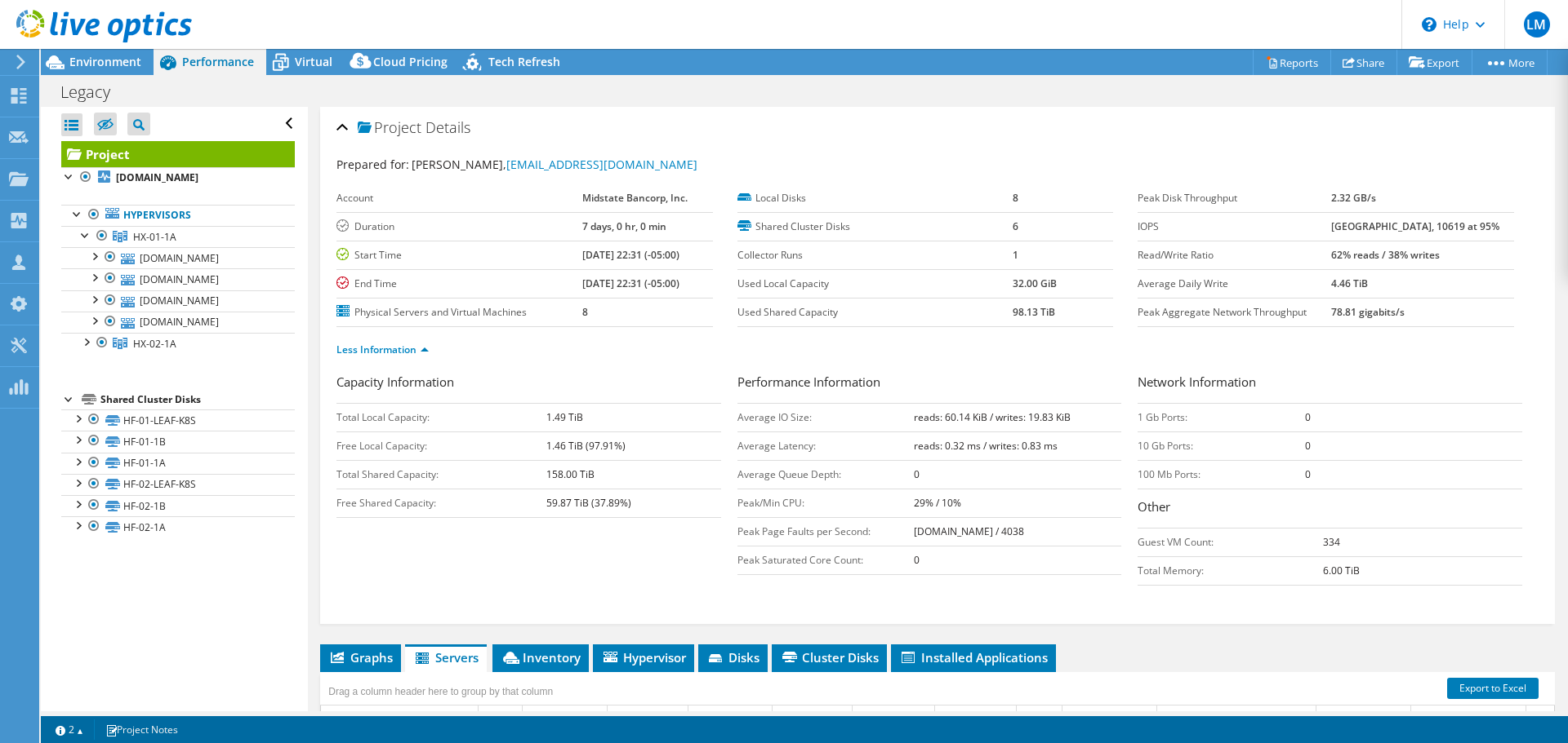
drag, startPoint x: 1338, startPoint y: 223, endPoint x: 1355, endPoint y: 225, distance: 17.1
click at [1355, 225] on tr "IOPS 28557 at Peak, 10619 at 95%" at bounding box center [1325, 226] width 376 height 29
drag, startPoint x: 1412, startPoint y: 226, endPoint x: 1439, endPoint y: 225, distance: 27.0
click at [1439, 225] on b "[GEOGRAPHIC_DATA], 10619 at 95%" at bounding box center [1415, 226] width 168 height 13
click at [1441, 225] on b "[GEOGRAPHIC_DATA], 10619 at 95%" at bounding box center [1415, 226] width 168 height 13
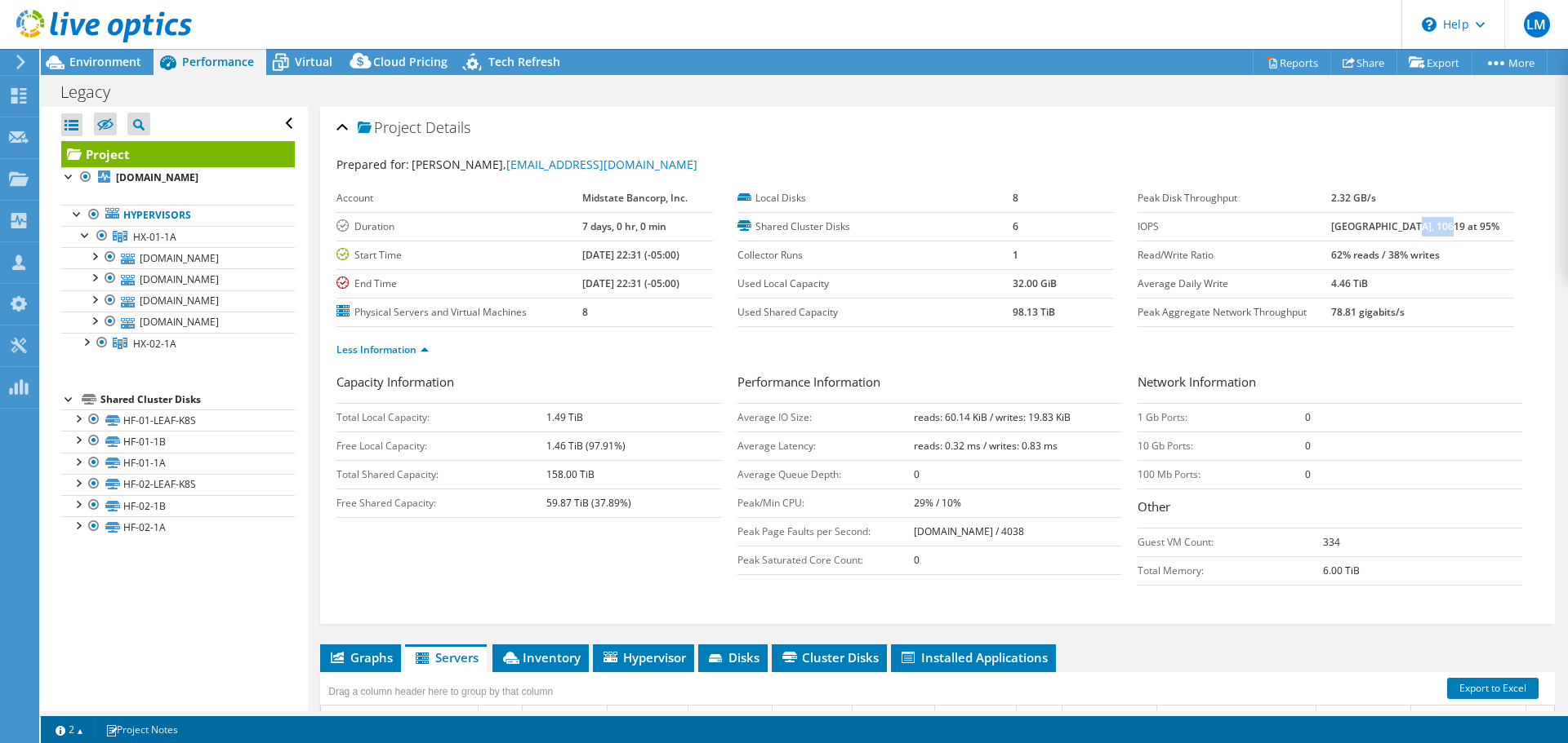
drag, startPoint x: 1412, startPoint y: 228, endPoint x: 1446, endPoint y: 227, distance: 34.0
click at [1446, 227] on b "[GEOGRAPHIC_DATA], 10619 at 95%" at bounding box center [1415, 226] width 168 height 13
click at [1502, 237] on div "Peak Disk Throughput 2.32 GB/s IOPS 28557 at Peak, 10619 at 95% Read/Write Rati…" at bounding box center [1338, 255] width 401 height 143
drag, startPoint x: 1419, startPoint y: 224, endPoint x: 1440, endPoint y: 226, distance: 21.1
click at [1440, 226] on b "[GEOGRAPHIC_DATA], 10619 at 95%" at bounding box center [1415, 226] width 168 height 13
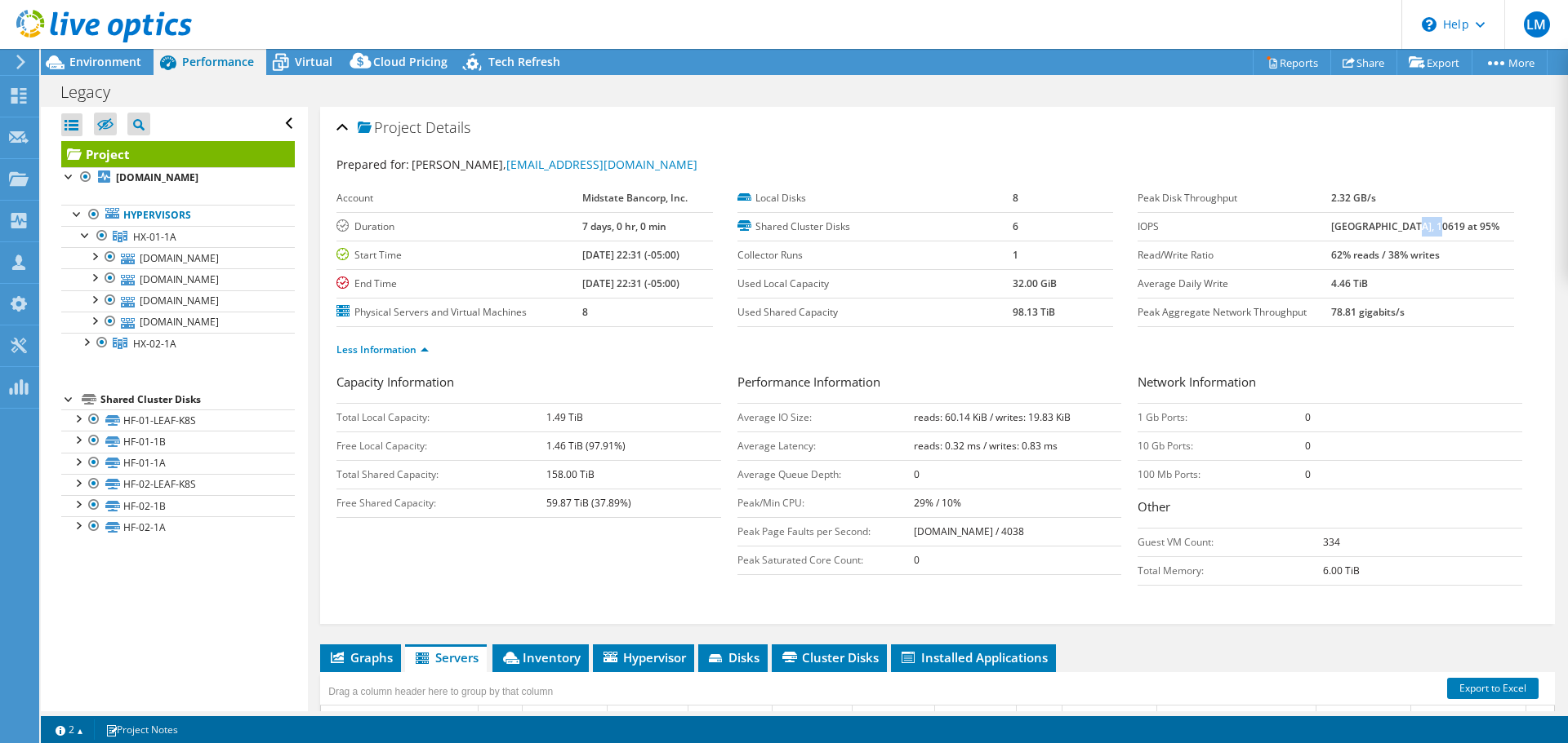
click at [1420, 229] on b "[GEOGRAPHIC_DATA], 10619 at 95%" at bounding box center [1415, 226] width 168 height 13
